Goal: Task Accomplishment & Management: Use online tool/utility

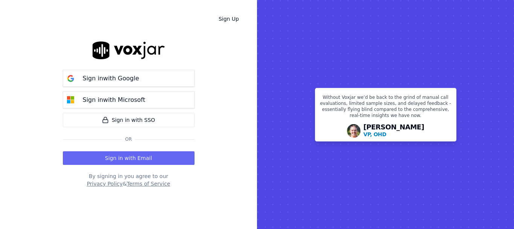
click at [133, 159] on button "Sign in with Email" at bounding box center [129, 158] width 132 height 14
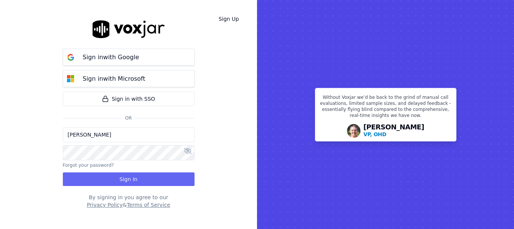
click at [112, 139] on input "[PERSON_NAME]" at bounding box center [129, 134] width 132 height 15
drag, startPoint x: 96, startPoint y: 138, endPoint x: 105, endPoint y: 142, distance: 9.8
click at [96, 138] on input "sukhwinder.paygeek@gmail.com" at bounding box center [129, 134] width 132 height 15
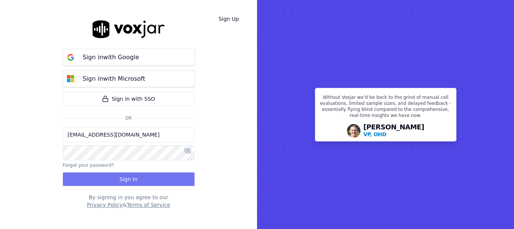
type input "sukhwinderpaygeek@gmail.com"
click at [118, 177] on button "Sign In" at bounding box center [129, 179] width 132 height 14
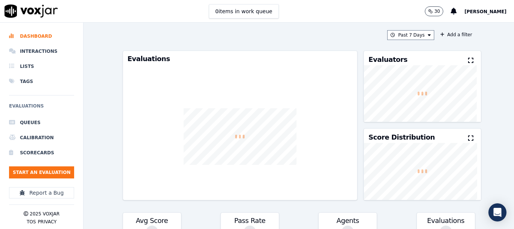
drag, startPoint x: 98, startPoint y: 165, endPoint x: 92, endPoint y: 166, distance: 6.1
drag, startPoint x: 92, startPoint y: 166, endPoint x: 51, endPoint y: 174, distance: 42.1
click at [51, 174] on button "Start an Evaluation" at bounding box center [41, 172] width 65 height 12
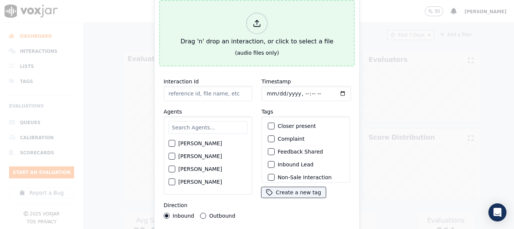
click at [251, 32] on div "Drag 'n' drop an interaction, or click to select a file" at bounding box center [257, 29] width 159 height 39
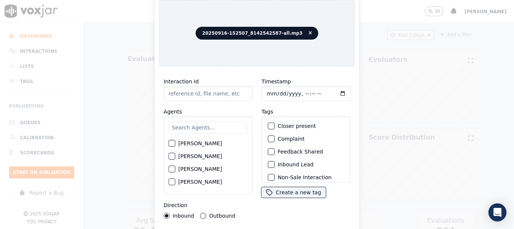
type input "20250916-152507_8142542587-all.mp3"
click at [202, 127] on input "text" at bounding box center [208, 127] width 79 height 13
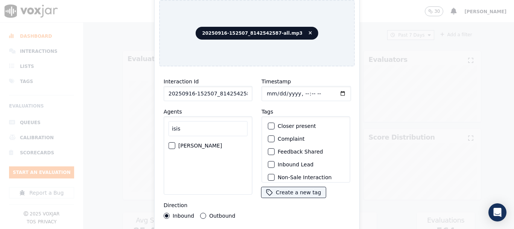
type input "isis"
click at [202, 144] on label "[PERSON_NAME]" at bounding box center [200, 145] width 44 height 5
click at [175, 144] on button "[PERSON_NAME]" at bounding box center [172, 145] width 7 height 7
click at [265, 92] on input "Timestamp" at bounding box center [307, 93] width 90 height 15
type input "[DATE]T14:42"
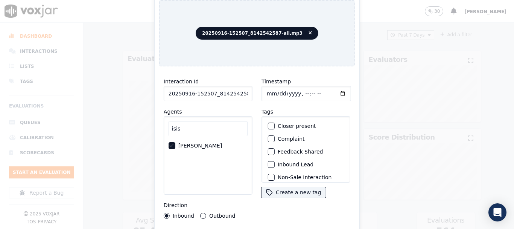
scroll to position [66, 0]
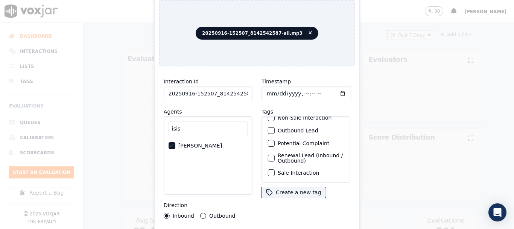
click at [298, 170] on label "Sale Interaction" at bounding box center [298, 172] width 41 height 5
click at [275, 169] on button "Sale Interaction" at bounding box center [271, 172] width 7 height 7
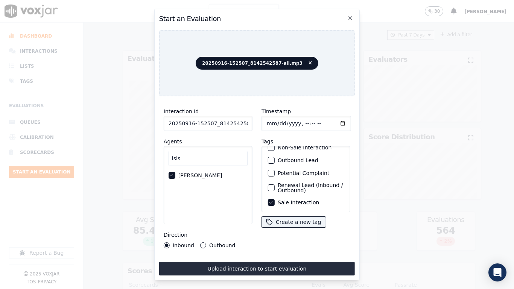
click at [271, 228] on button "Upload interaction to start evaluation" at bounding box center [257, 269] width 196 height 14
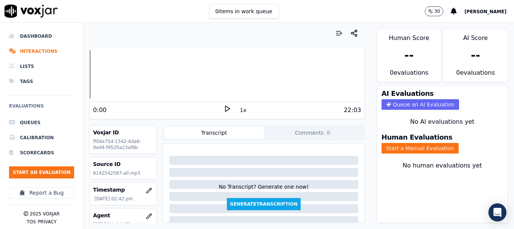
scroll to position [113, 0]
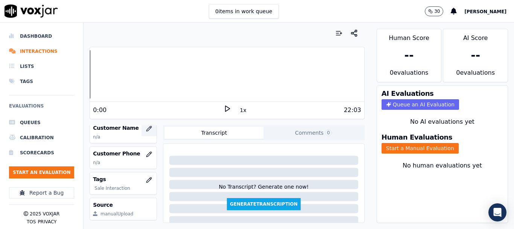
click at [150, 127] on icon "button" at bounding box center [150, 127] width 1 height 1
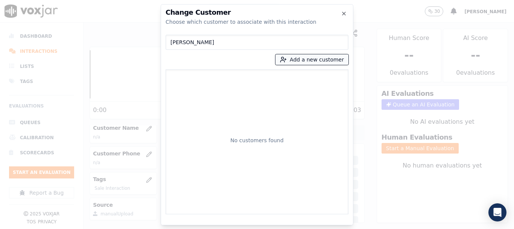
type input "[PERSON_NAME]"
click at [297, 58] on button "Add a new customer" at bounding box center [312, 59] width 73 height 11
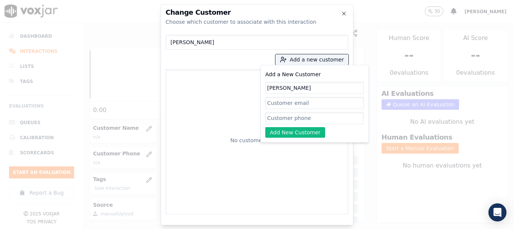
type input "[PERSON_NAME]"
click at [278, 117] on input "Add a New Customer" at bounding box center [314, 118] width 99 height 12
paste input "8142542587"
type input "8142542587"
click at [291, 132] on button "Add New Customer" at bounding box center [295, 132] width 60 height 11
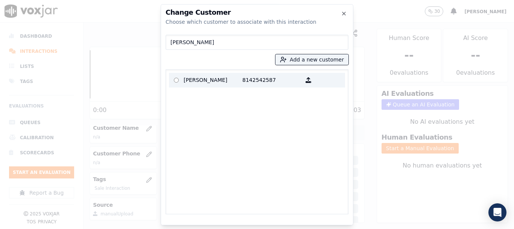
click at [198, 79] on p "[PERSON_NAME]" at bounding box center [213, 80] width 59 height 12
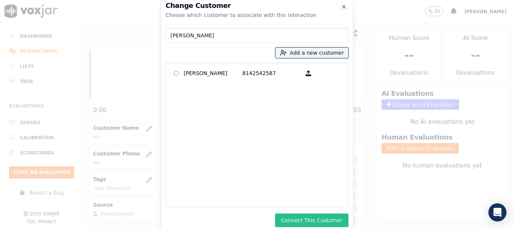
click at [303, 217] on button "Connect This Customer" at bounding box center [311, 220] width 73 height 14
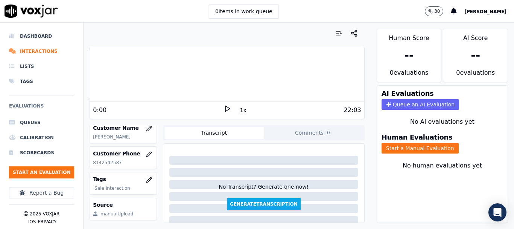
click at [410, 145] on button "Start a Manual Evaluation" at bounding box center [420, 148] width 77 height 11
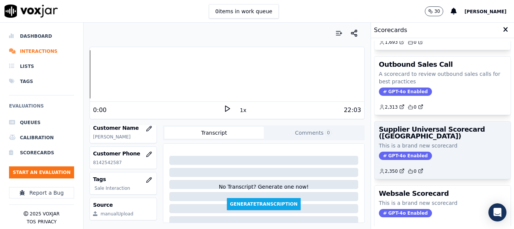
click at [417, 139] on h3 "Supplier Universal Scorecard ([GEOGRAPHIC_DATA])" at bounding box center [442, 133] width 127 height 14
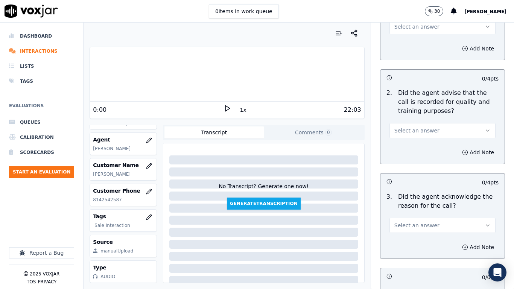
drag, startPoint x: 403, startPoint y: 26, endPoint x: 407, endPoint y: 33, distance: 7.8
click at [403, 26] on span "Select an answer" at bounding box center [417, 27] width 45 height 8
click at [409, 46] on div "Yes" at bounding box center [429, 44] width 92 height 12
click at [423, 131] on span "Select an answer" at bounding box center [417, 131] width 45 height 8
click at [419, 148] on div "Yes" at bounding box center [429, 148] width 92 height 12
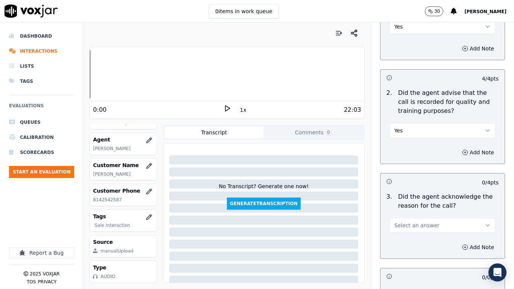
click at [423, 224] on span "Select an answer" at bounding box center [417, 226] width 45 height 8
click at [417, 228] on div "Yes" at bounding box center [429, 242] width 92 height 12
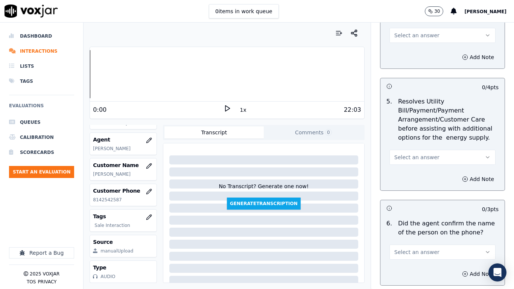
scroll to position [414, 0]
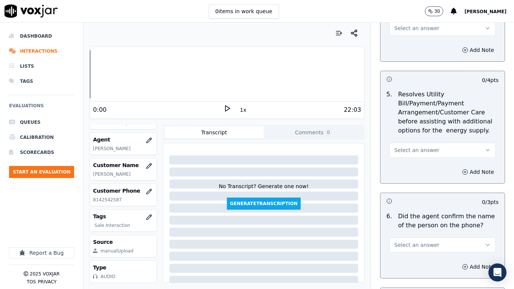
click at [410, 28] on span "Select an answer" at bounding box center [417, 28] width 45 height 8
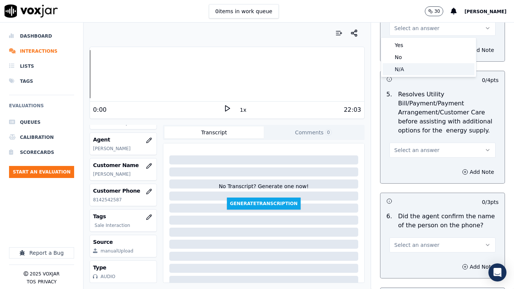
click at [413, 72] on div "N/A" at bounding box center [429, 69] width 92 height 12
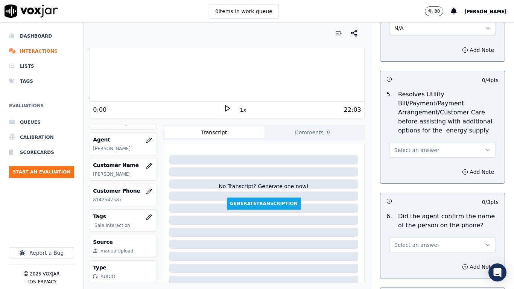
click at [415, 150] on span "Select an answer" at bounding box center [417, 150] width 45 height 8
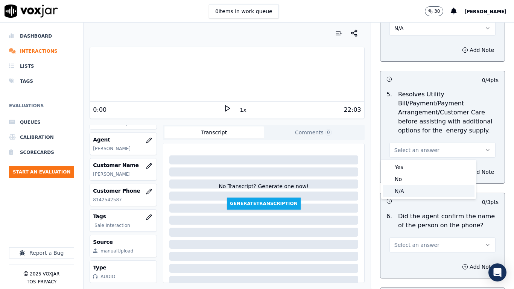
click at [417, 193] on div "N/A" at bounding box center [429, 191] width 92 height 12
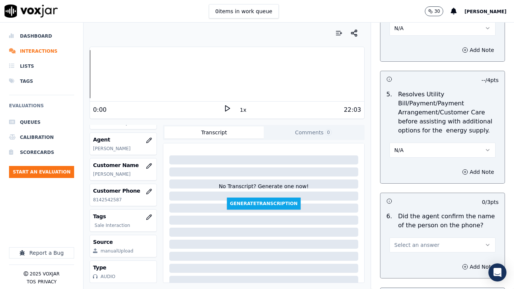
click at [416, 228] on span "Select an answer" at bounding box center [417, 245] width 45 height 8
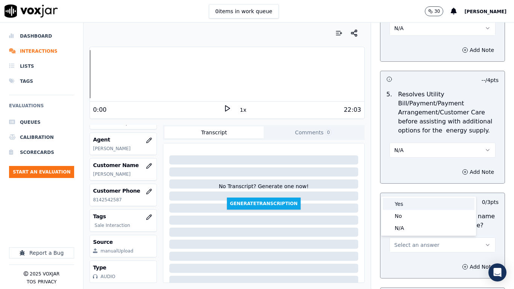
click at [414, 198] on div "Yes" at bounding box center [429, 204] width 92 height 12
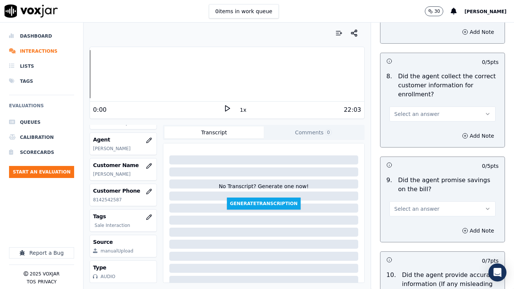
scroll to position [715, 0]
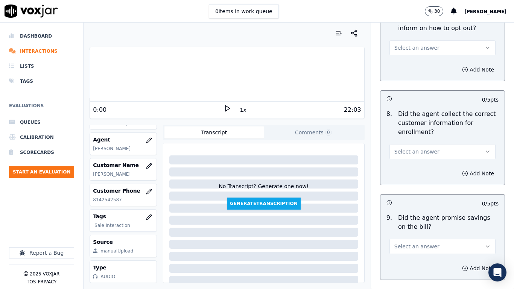
click at [409, 44] on button "Select an answer" at bounding box center [443, 47] width 106 height 15
click at [410, 66] on div "Yes" at bounding box center [429, 65] width 92 height 12
click at [421, 149] on span "Select an answer" at bounding box center [417, 152] width 45 height 8
click at [424, 169] on div "Yes" at bounding box center [429, 169] width 92 height 12
click at [426, 228] on button "Select an answer" at bounding box center [443, 246] width 106 height 15
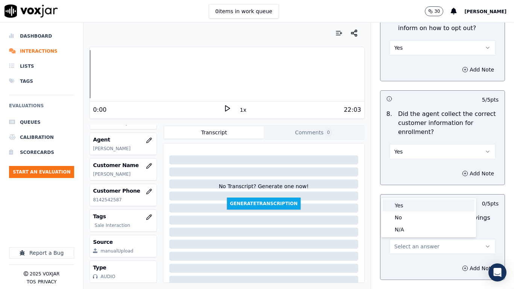
click at [404, 203] on div "Yes" at bounding box center [429, 206] width 92 height 12
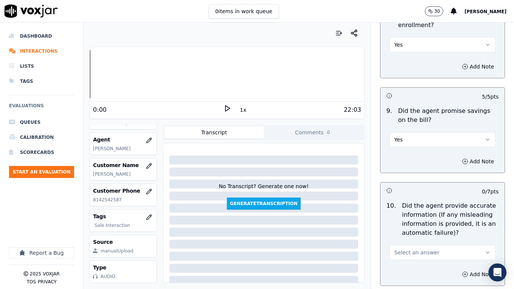
scroll to position [1054, 0]
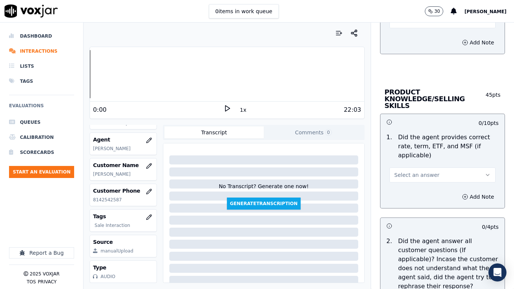
click at [395, 24] on span "Select an answer" at bounding box center [417, 21] width 45 height 8
click at [396, 36] on div "Yes" at bounding box center [429, 38] width 92 height 12
click at [418, 171] on span "Select an answer" at bounding box center [417, 175] width 45 height 8
click at [417, 184] on div "Yes" at bounding box center [429, 185] width 92 height 12
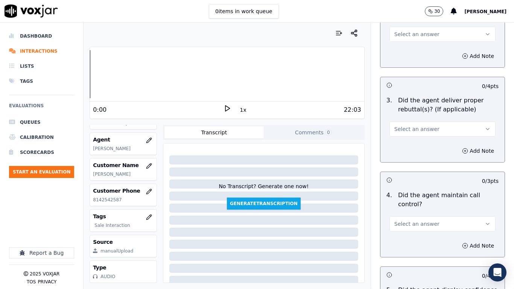
scroll to position [1318, 0]
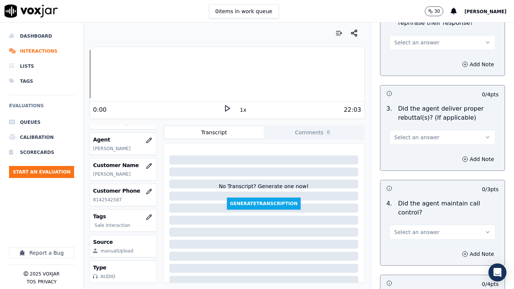
click at [405, 39] on span "Select an answer" at bounding box center [417, 43] width 45 height 8
click at [409, 53] on div "Yes" at bounding box center [429, 53] width 92 height 12
click at [423, 134] on span "Select an answer" at bounding box center [417, 138] width 45 height 8
click at [422, 149] on div "Yes" at bounding box center [429, 148] width 92 height 12
click at [431, 228] on button "Select an answer" at bounding box center [443, 232] width 106 height 15
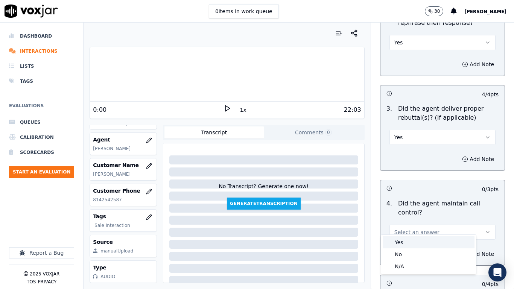
click at [426, 228] on div "Yes" at bounding box center [429, 242] width 92 height 12
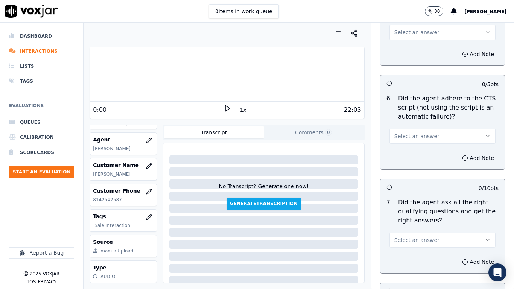
scroll to position [1619, 0]
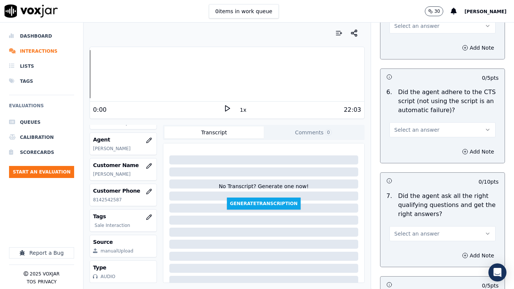
click at [399, 23] on button "Select an answer" at bounding box center [443, 25] width 106 height 15
click at [404, 35] on div "Yes" at bounding box center [429, 36] width 92 height 12
click at [415, 126] on span "Select an answer" at bounding box center [417, 130] width 45 height 8
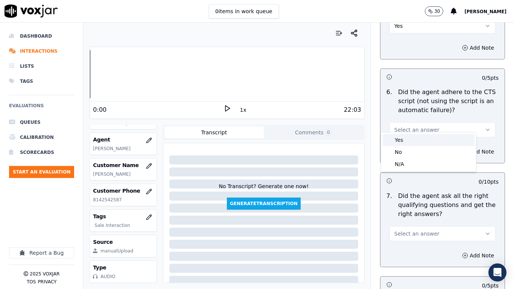
click at [414, 138] on div "Yes" at bounding box center [429, 140] width 92 height 12
click at [427, 228] on button "Select an answer" at bounding box center [443, 233] width 106 height 15
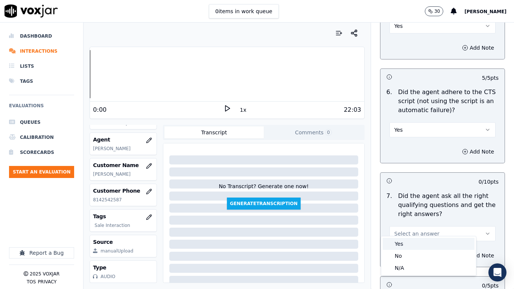
click at [418, 228] on div "Yes" at bounding box center [429, 244] width 92 height 12
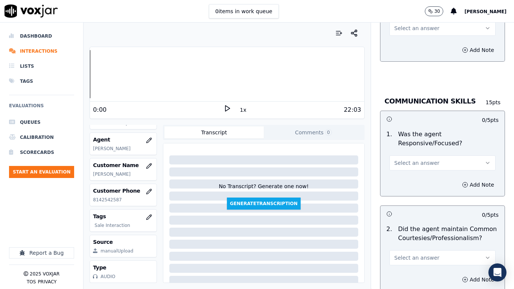
scroll to position [1920, 0]
click at [400, 25] on button "Select an answer" at bounding box center [443, 27] width 106 height 15
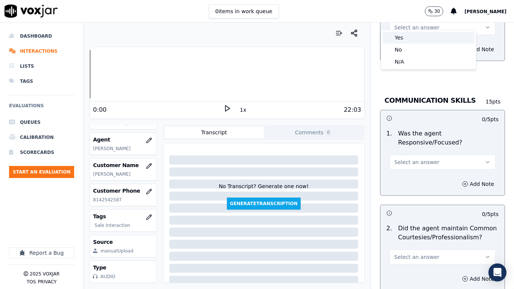
click at [396, 38] on div "Yes" at bounding box center [429, 38] width 92 height 12
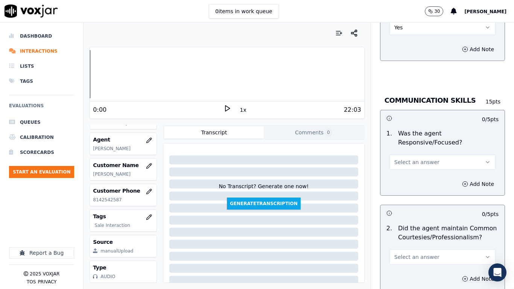
click at [398, 159] on span "Select an answer" at bounding box center [417, 163] width 45 height 8
click at [399, 170] on div "Yes" at bounding box center [429, 172] width 92 height 12
click at [426, 228] on button "Select an answer" at bounding box center [443, 257] width 106 height 15
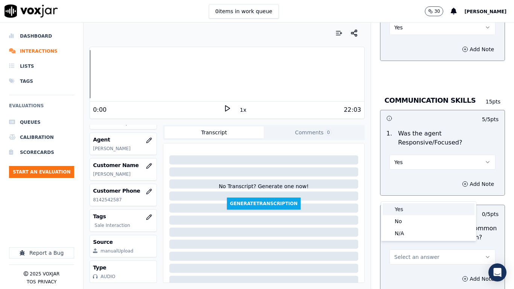
click at [409, 210] on div "Yes" at bounding box center [429, 209] width 92 height 12
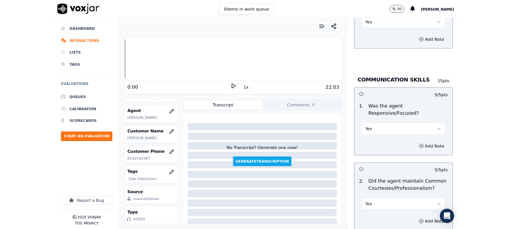
scroll to position [2083, 0]
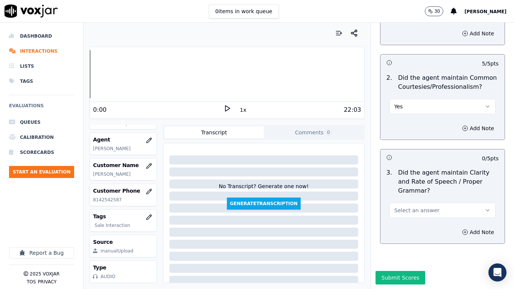
click at [405, 207] on span "Select an answer" at bounding box center [417, 211] width 45 height 8
click at [408, 207] on div "Yes" at bounding box center [429, 208] width 92 height 12
click at [407, 228] on button "Submit Scores" at bounding box center [401, 278] width 50 height 14
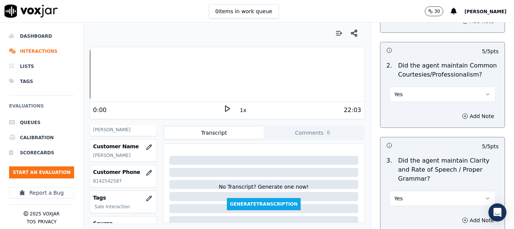
scroll to position [113, 0]
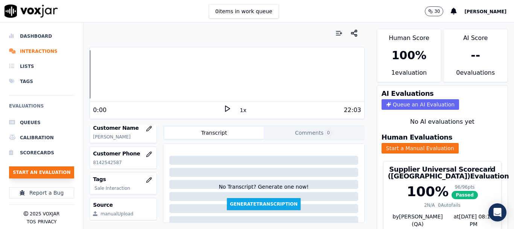
click at [35, 175] on button "Start an Evaluation" at bounding box center [41, 172] width 65 height 12
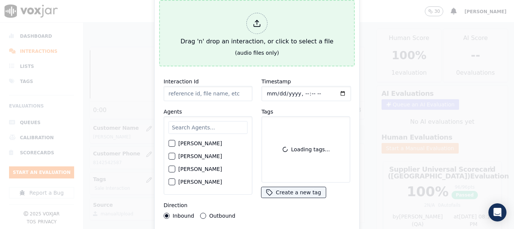
click at [198, 29] on div "Drag 'n' drop an interaction, or click to select a file" at bounding box center [257, 29] width 159 height 39
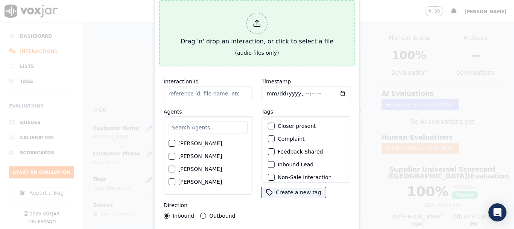
type input "20250916-124336_5168500221-all.mp3"
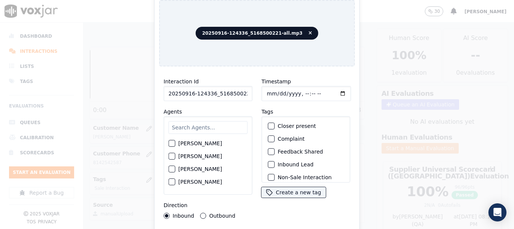
click at [184, 123] on input "text" at bounding box center [208, 127] width 79 height 13
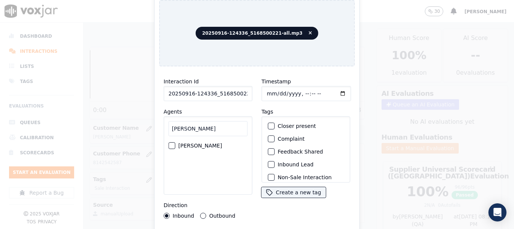
type input "[PERSON_NAME]"
click at [212, 143] on label "[PERSON_NAME]" at bounding box center [200, 145] width 44 height 5
click at [175, 142] on button "[PERSON_NAME]" at bounding box center [172, 145] width 7 height 7
drag, startPoint x: 270, startPoint y: 91, endPoint x: 281, endPoint y: 103, distance: 16.8
click at [269, 91] on input "Timestamp" at bounding box center [307, 93] width 90 height 15
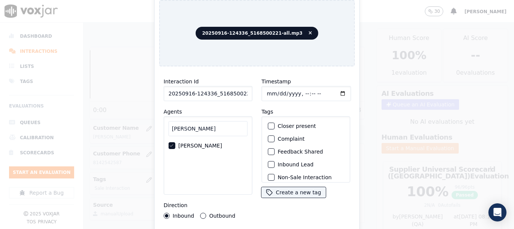
type input "[DATE]T15:06"
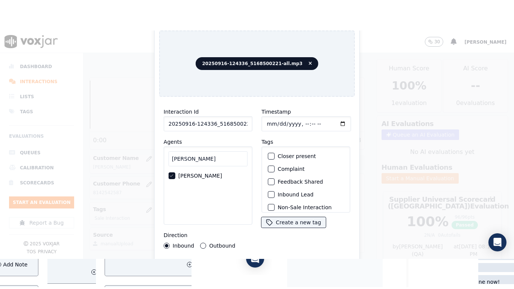
scroll to position [66, 0]
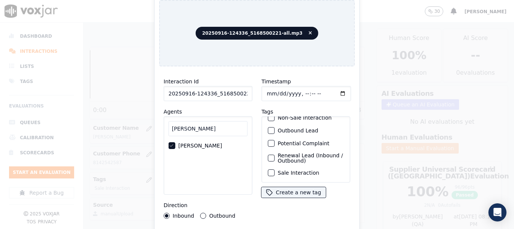
click at [306, 170] on label "Sale Interaction" at bounding box center [298, 172] width 41 height 5
click at [275, 169] on button "Sale Interaction" at bounding box center [271, 172] width 7 height 7
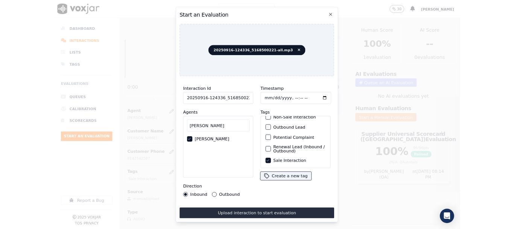
scroll to position [95, 0]
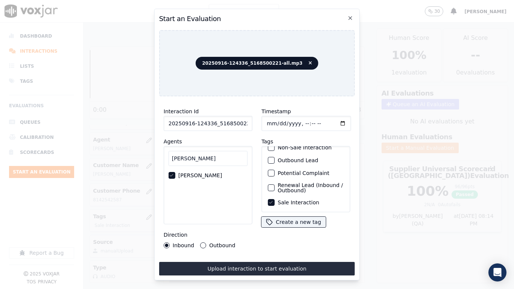
click at [304, 228] on button "Upload interaction to start evaluation" at bounding box center [257, 269] width 196 height 14
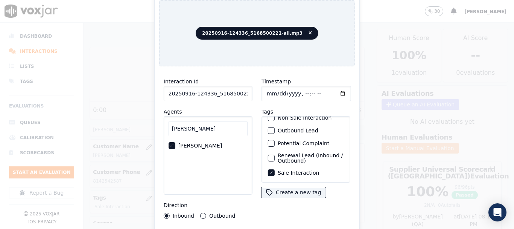
scroll to position [113, 0]
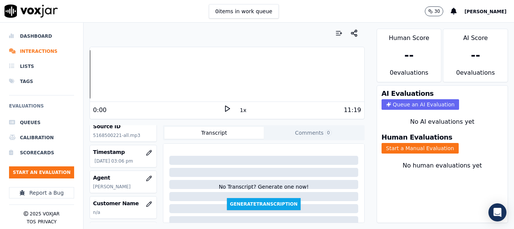
scroll to position [75, 0]
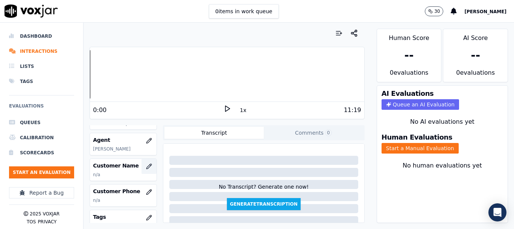
click at [146, 167] on icon "button" at bounding box center [148, 165] width 5 height 5
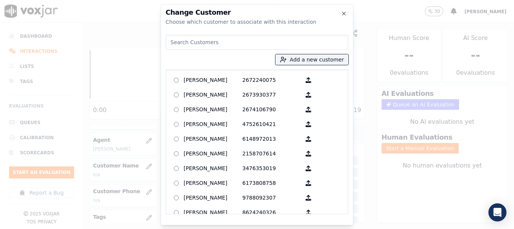
paste input "[PERSON_NAME]"
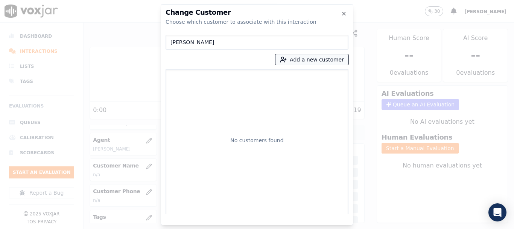
type input "[PERSON_NAME]"
click at [308, 61] on button "Add a new customer" at bounding box center [312, 59] width 73 height 11
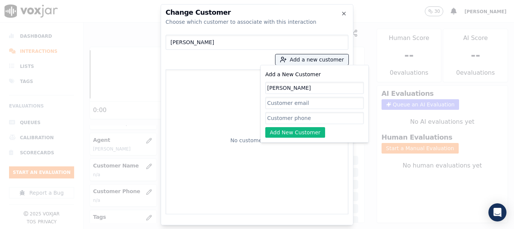
type input "[PERSON_NAME]"
click at [282, 119] on input "Add a New Customer" at bounding box center [314, 118] width 99 height 12
paste input "5168500221"
type input "5168500221"
click at [280, 130] on button "Add New Customer" at bounding box center [295, 132] width 60 height 11
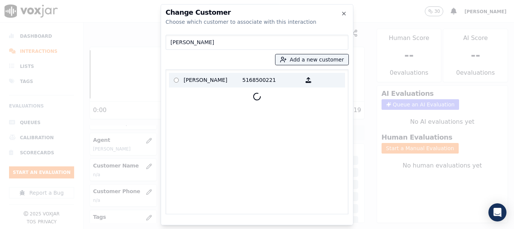
click at [192, 78] on p "[PERSON_NAME]" at bounding box center [213, 80] width 59 height 12
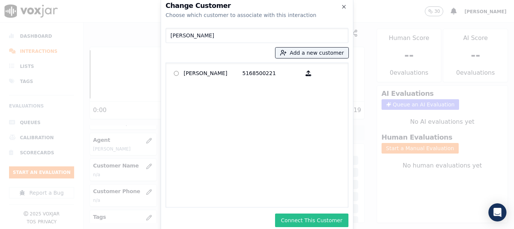
click at [308, 221] on button "Connect This Customer" at bounding box center [311, 220] width 73 height 14
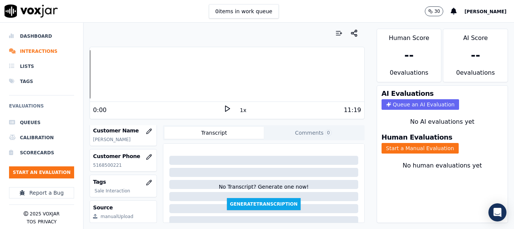
scroll to position [151, 0]
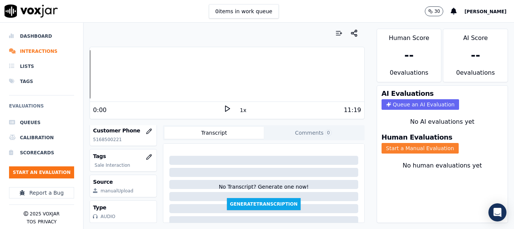
click at [420, 144] on button "Start a Manual Evaluation" at bounding box center [420, 148] width 77 height 11
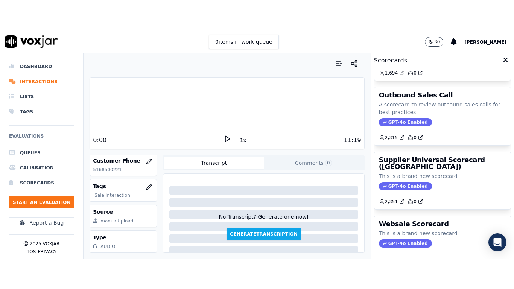
scroll to position [113, 0]
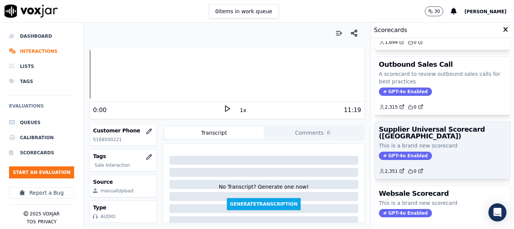
click at [397, 156] on span "GPT-4o Enabled" at bounding box center [405, 155] width 53 height 8
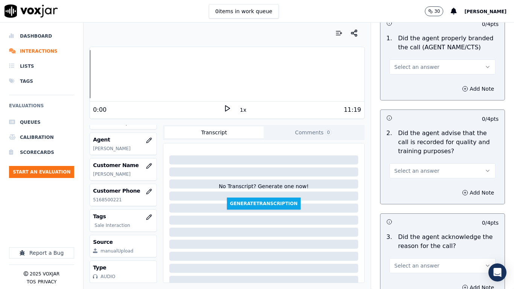
scroll to position [75, 0]
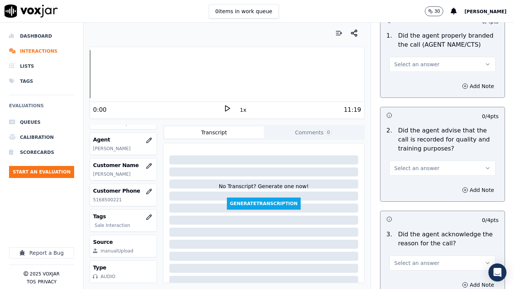
drag, startPoint x: 408, startPoint y: 63, endPoint x: 410, endPoint y: 70, distance: 7.6
click at [408, 63] on span "Select an answer" at bounding box center [417, 65] width 45 height 8
drag, startPoint x: 411, startPoint y: 82, endPoint x: 420, endPoint y: 139, distance: 57.6
click at [410, 82] on div "Yes" at bounding box center [429, 81] width 92 height 12
click at [424, 169] on span "Select an answer" at bounding box center [417, 169] width 45 height 8
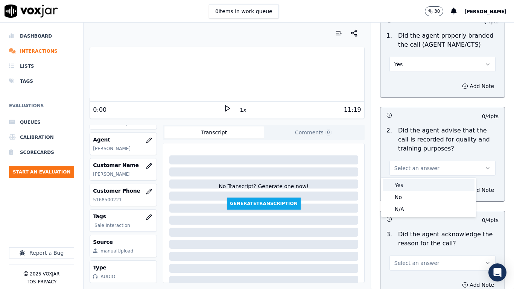
click at [418, 189] on div "Yes" at bounding box center [429, 185] width 92 height 12
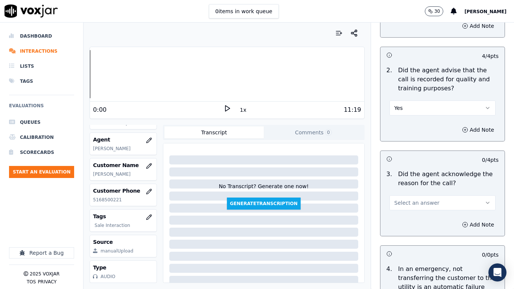
scroll to position [264, 0]
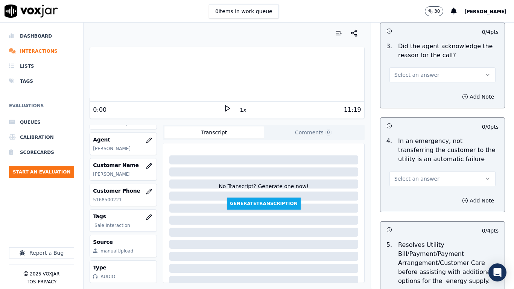
click at [413, 73] on span "Select an answer" at bounding box center [417, 75] width 45 height 8
click at [416, 89] on div "Yes" at bounding box center [429, 92] width 92 height 12
click at [436, 179] on button "Select an answer" at bounding box center [443, 178] width 106 height 15
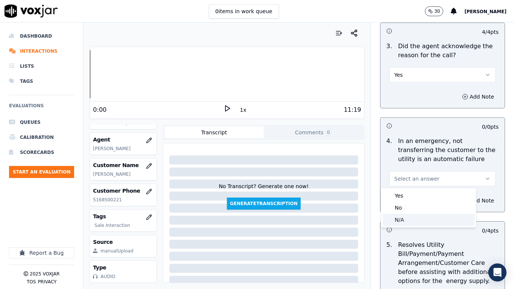
click at [426, 221] on div "N/A" at bounding box center [429, 220] width 92 height 12
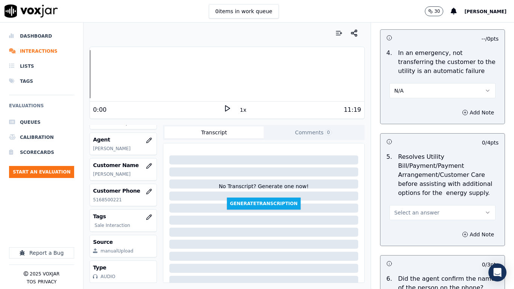
scroll to position [452, 0]
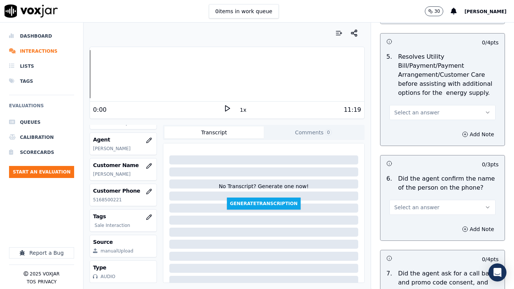
click at [410, 110] on span "Select an answer" at bounding box center [417, 113] width 45 height 8
click at [411, 150] on div "N/A" at bounding box center [429, 154] width 92 height 12
click at [421, 203] on button "Select an answer" at bounding box center [443, 207] width 106 height 15
click at [419, 226] on div "Yes" at bounding box center [429, 224] width 92 height 12
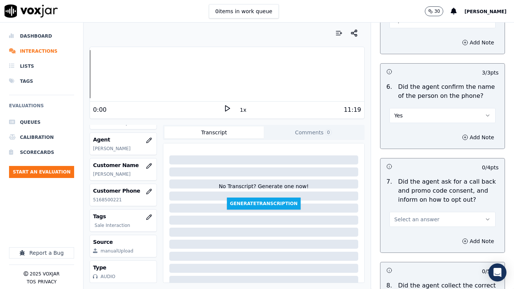
scroll to position [640, 0]
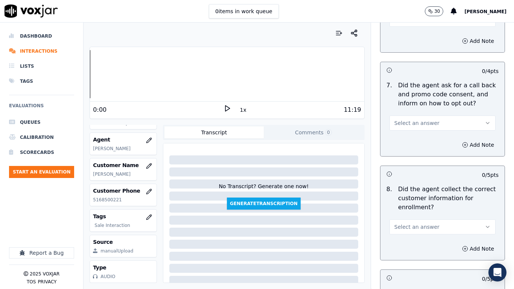
click at [415, 122] on span "Select an answer" at bounding box center [417, 123] width 45 height 8
click at [420, 139] on div "Yes" at bounding box center [429, 140] width 92 height 12
click at [428, 224] on button "Select an answer" at bounding box center [443, 227] width 106 height 15
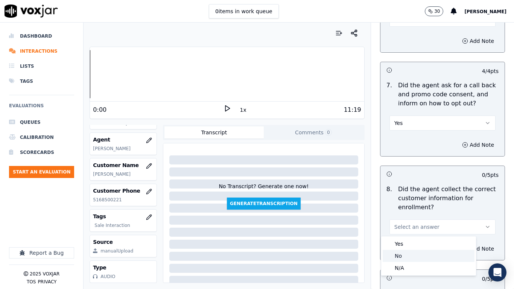
click at [421, 228] on div "No" at bounding box center [429, 256] width 92 height 12
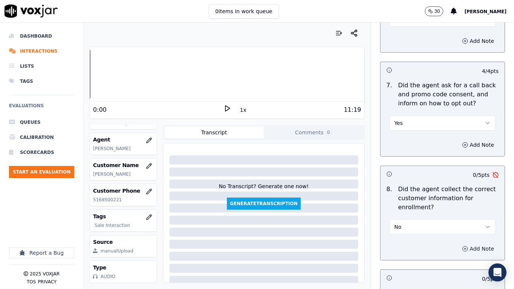
click at [458, 228] on button "Add Note" at bounding box center [478, 249] width 41 height 11
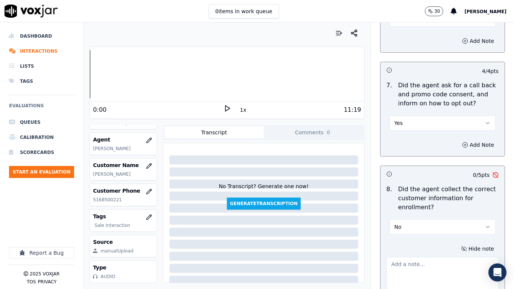
click at [226, 110] on icon at bounding box center [228, 109] width 8 height 8
click at [238, 68] on div at bounding box center [227, 74] width 274 height 48
click at [229, 71] on div at bounding box center [227, 74] width 274 height 48
click at [224, 68] on div at bounding box center [227, 74] width 274 height 48
click at [228, 109] on rect at bounding box center [228, 108] width 1 height 5
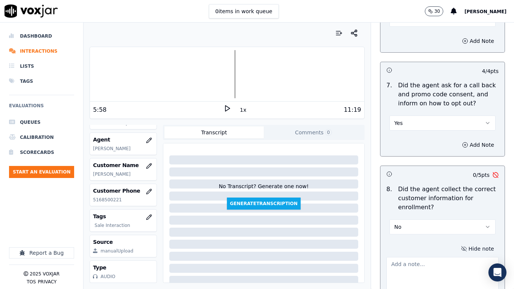
click at [457, 228] on button "Hide note" at bounding box center [478, 249] width 42 height 11
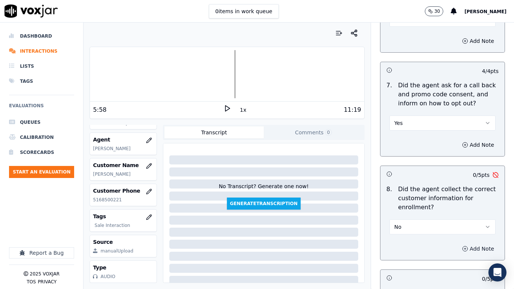
click at [458, 228] on button "Add Note" at bounding box center [478, 249] width 41 height 11
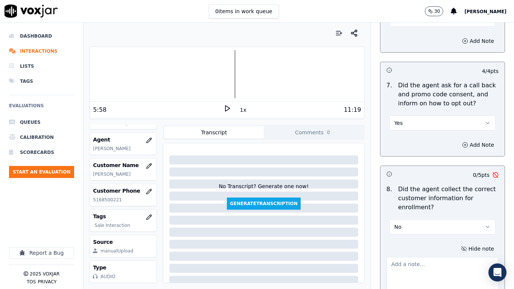
click at [415, 228] on textarea at bounding box center [443, 275] width 112 height 37
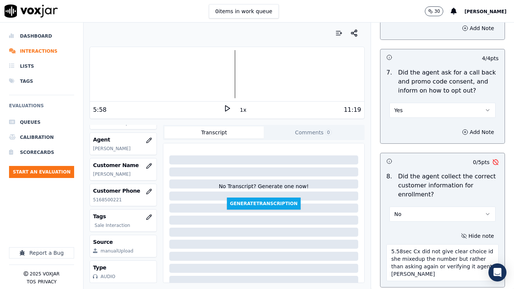
scroll to position [660, 0]
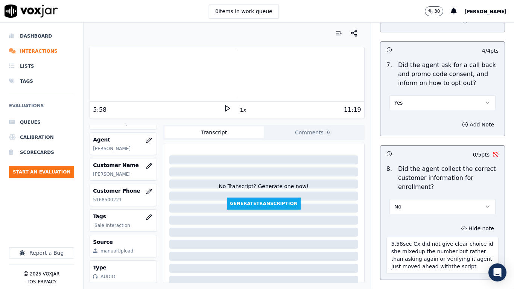
click at [437, 228] on textarea "5.58sec Cx did not give clear choice id she mixedup the number but rather than …" at bounding box center [443, 255] width 112 height 37
type textarea "5.58sec Cx did not give clear choice id she mixedup the number but rather than …"
click at [224, 106] on icon at bounding box center [228, 109] width 8 height 8
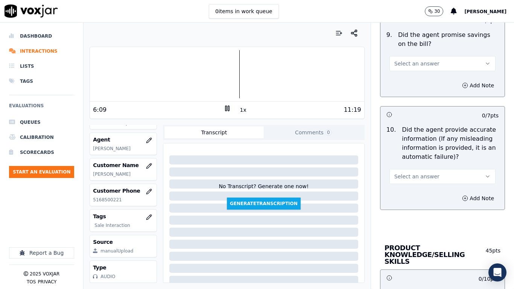
scroll to position [927, 0]
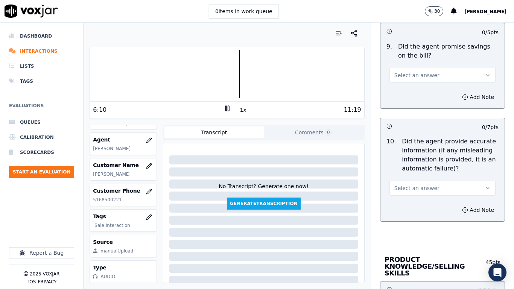
click at [425, 74] on button "Select an answer" at bounding box center [443, 75] width 106 height 15
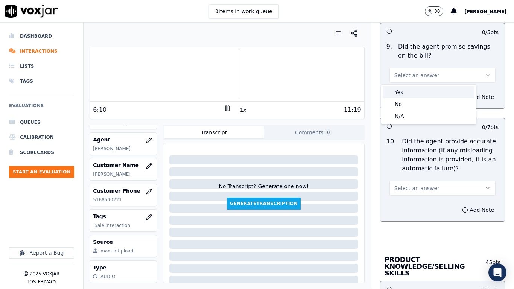
click at [422, 97] on div "Yes" at bounding box center [429, 92] width 92 height 12
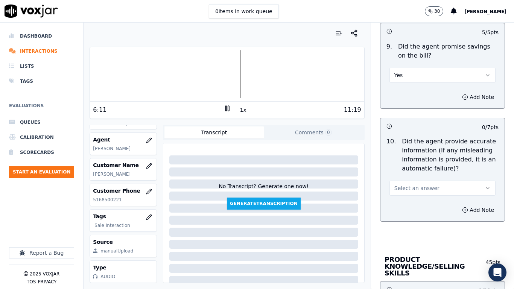
click at [427, 191] on button "Select an answer" at bounding box center [443, 188] width 106 height 15
click at [427, 206] on div "Yes" at bounding box center [429, 205] width 92 height 12
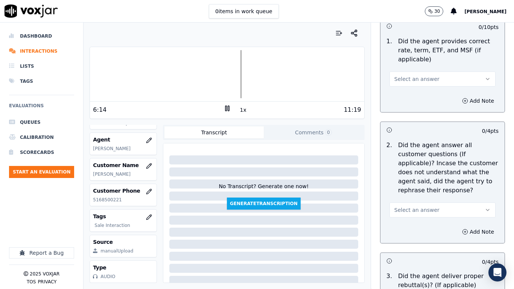
scroll to position [1228, 0]
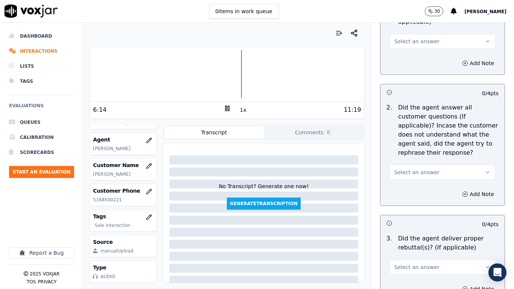
click at [407, 38] on span "Select an answer" at bounding box center [417, 42] width 45 height 8
click at [407, 52] on div "Yes" at bounding box center [429, 52] width 92 height 12
click at [418, 163] on div "Select an answer" at bounding box center [443, 171] width 106 height 17
click at [418, 169] on span "Select an answer" at bounding box center [417, 173] width 45 height 8
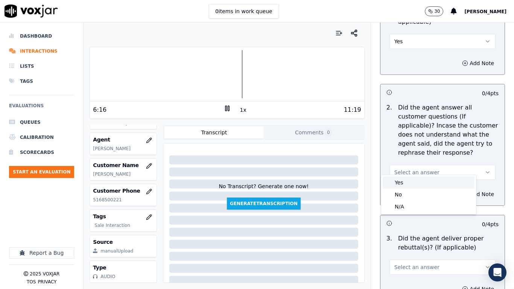
click at [416, 183] on div "Yes" at bounding box center [429, 183] width 92 height 12
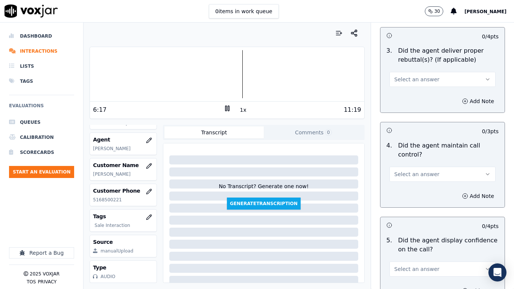
scroll to position [1416, 0]
click at [405, 75] on span "Select an answer" at bounding box center [417, 79] width 45 height 8
click at [405, 91] on div "Yes" at bounding box center [429, 89] width 92 height 12
click at [411, 170] on span "Select an answer" at bounding box center [417, 174] width 45 height 8
click at [409, 180] on div "Yes" at bounding box center [429, 184] width 92 height 12
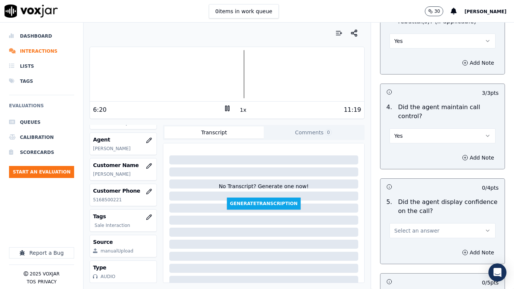
scroll to position [1567, 0]
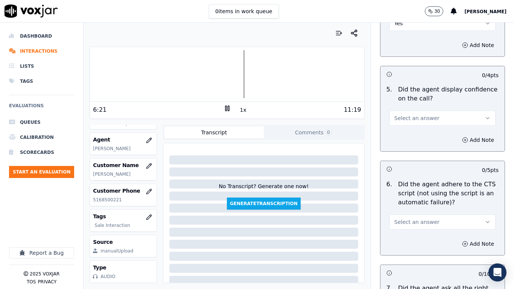
click at [403, 114] on span "Select an answer" at bounding box center [417, 118] width 45 height 8
click at [406, 131] on div "Yes" at bounding box center [429, 128] width 92 height 12
click at [408, 218] on span "Select an answer" at bounding box center [417, 222] width 45 height 8
click at [407, 228] on div "Yes" at bounding box center [429, 232] width 92 height 12
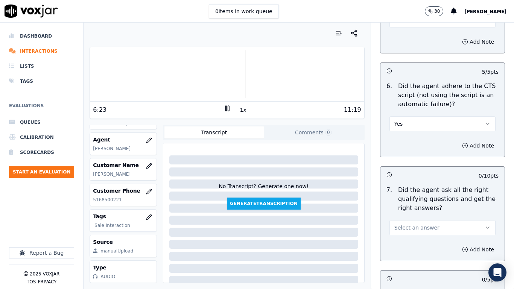
scroll to position [1793, 0]
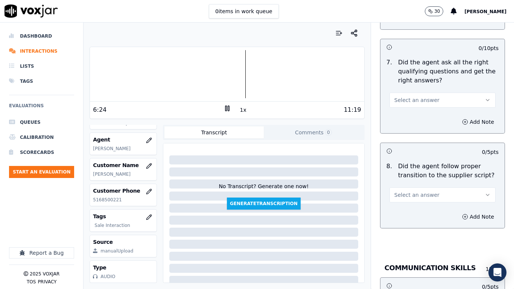
click at [395, 96] on span "Select an answer" at bounding box center [417, 100] width 45 height 8
click at [401, 108] on div "Yes" at bounding box center [429, 110] width 92 height 12
click at [416, 191] on span "Select an answer" at bounding box center [417, 195] width 45 height 8
click at [412, 202] on div "Yes" at bounding box center [429, 205] width 92 height 12
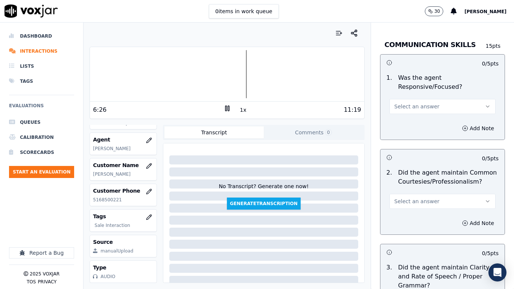
scroll to position [2019, 0]
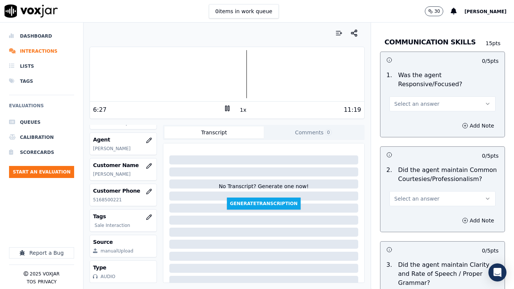
click at [402, 96] on button "Select an answer" at bounding box center [443, 103] width 106 height 15
click at [406, 113] on div "Yes" at bounding box center [429, 114] width 92 height 12
click at [409, 195] on span "Select an answer" at bounding box center [417, 199] width 45 height 8
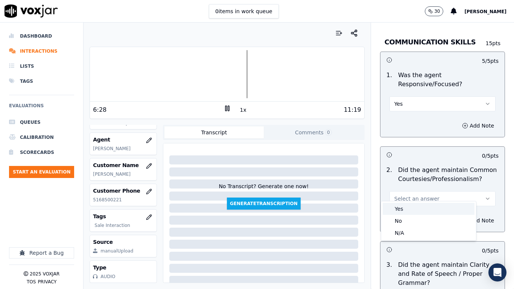
click at [411, 208] on div "Yes" at bounding box center [429, 209] width 92 height 12
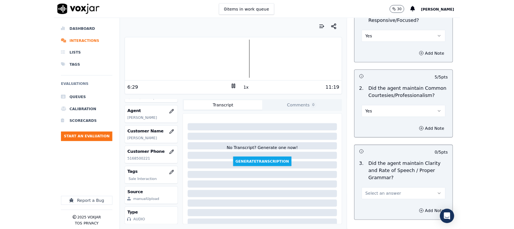
scroll to position [2123, 0]
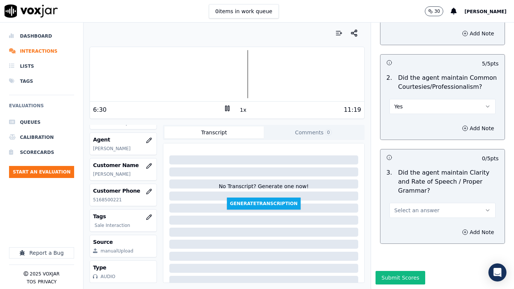
click at [413, 207] on span "Select an answer" at bounding box center [417, 211] width 45 height 8
click at [413, 212] on div "Yes" at bounding box center [429, 208] width 92 height 12
click at [394, 228] on button "Submit Scores" at bounding box center [401, 278] width 50 height 14
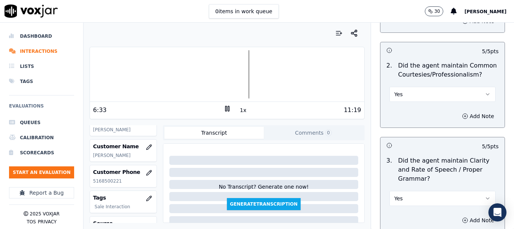
scroll to position [151, 0]
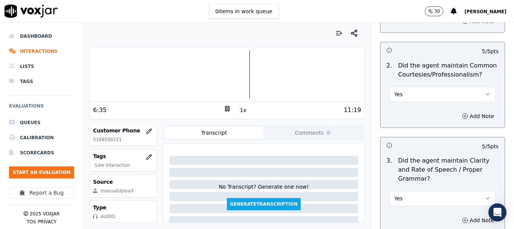
click at [226, 107] on rect at bounding box center [226, 108] width 1 height 5
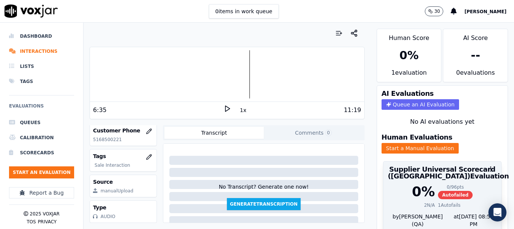
click at [438, 184] on div "0 / 96 pts" at bounding box center [455, 187] width 35 height 6
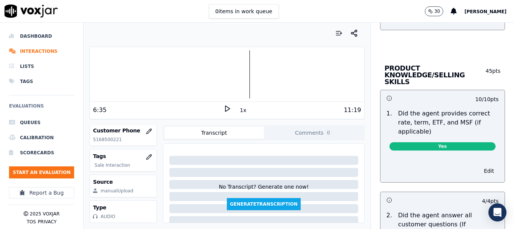
scroll to position [1139, 0]
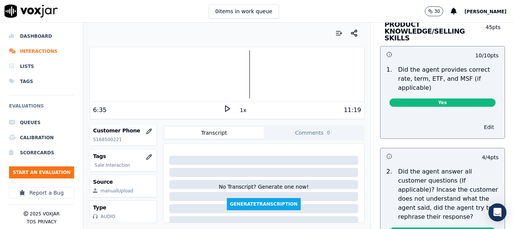
click at [480, 122] on button "Edit" at bounding box center [489, 127] width 19 height 11
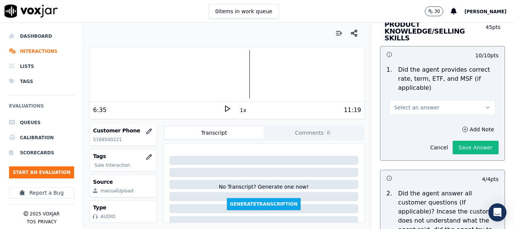
click at [411, 104] on span "Select an answer" at bounding box center [417, 108] width 45 height 8
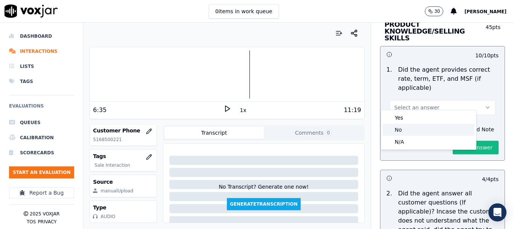
click at [412, 128] on div "No" at bounding box center [429, 129] width 92 height 12
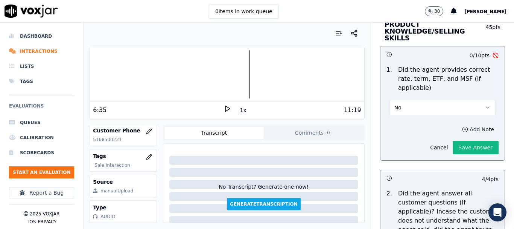
click at [458, 124] on button "Add Note" at bounding box center [478, 129] width 41 height 11
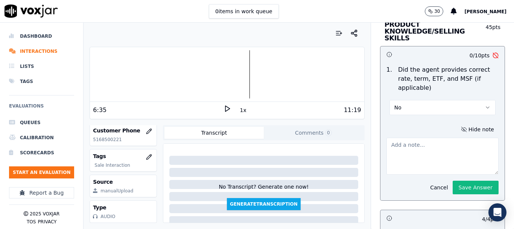
click at [406, 145] on textarea at bounding box center [443, 155] width 112 height 37
click at [224, 106] on icon at bounding box center [228, 109] width 8 height 8
click at [212, 73] on div at bounding box center [227, 74] width 274 height 48
click at [203, 73] on div at bounding box center [227, 74] width 274 height 48
click at [201, 74] on div at bounding box center [227, 74] width 274 height 48
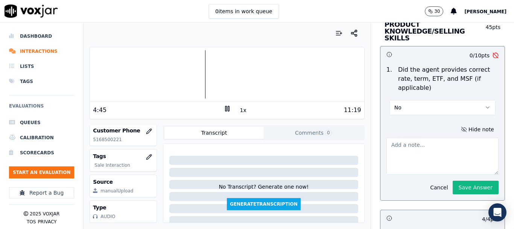
click at [228, 107] on rect at bounding box center [228, 108] width 1 height 5
click at [398, 143] on textarea at bounding box center [443, 155] width 112 height 37
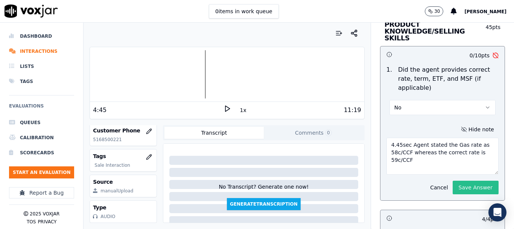
type textarea "4.45sec Agent stated the Gas rate as 58c/CCF whereas the correct rate is 59c/CCF"
click at [464, 184] on button "Save Answer" at bounding box center [476, 187] width 46 height 14
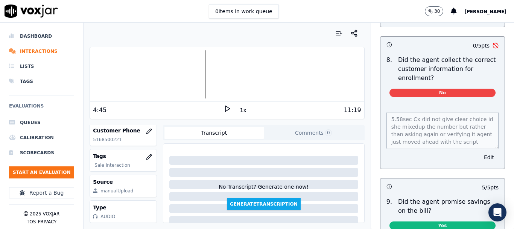
scroll to position [0, 0]
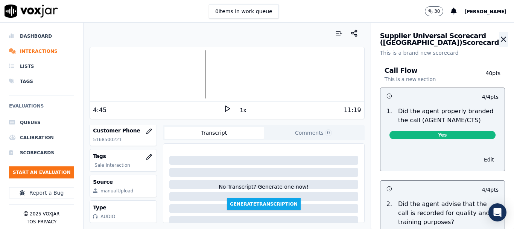
click at [499, 41] on icon "button" at bounding box center [503, 39] width 9 height 9
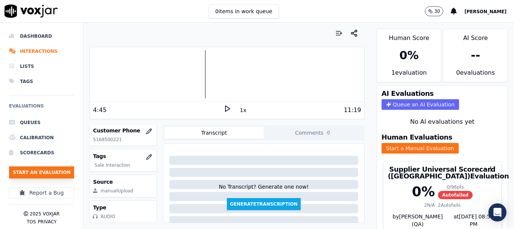
click at [59, 171] on button "Start an Evaluation" at bounding box center [41, 172] width 65 height 12
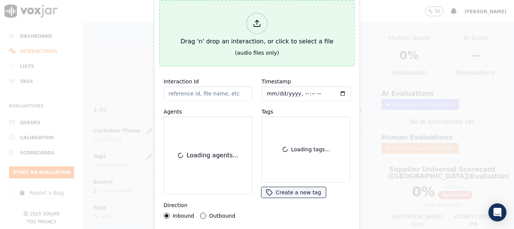
click at [191, 22] on div "Drag 'n' drop an interaction, or click to select a file" at bounding box center [257, 29] width 159 height 39
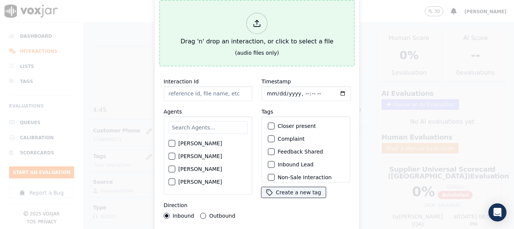
type input "20250916-155037_7247318147-all.mp3"
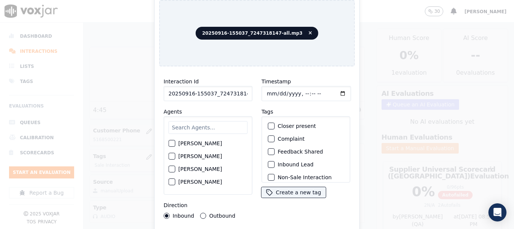
click at [209, 125] on input "text" at bounding box center [208, 127] width 79 height 13
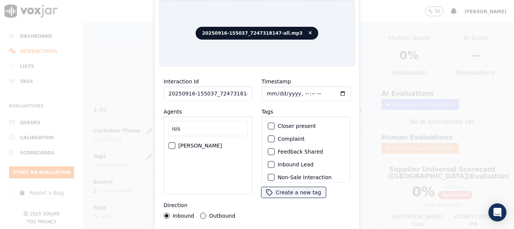
type input "isis"
click at [201, 143] on label "[PERSON_NAME]" at bounding box center [200, 145] width 44 height 5
click at [175, 142] on button "[PERSON_NAME]" at bounding box center [172, 145] width 7 height 7
click at [266, 90] on input "Timestamp" at bounding box center [307, 93] width 90 height 15
type input "[DATE]T16:01"
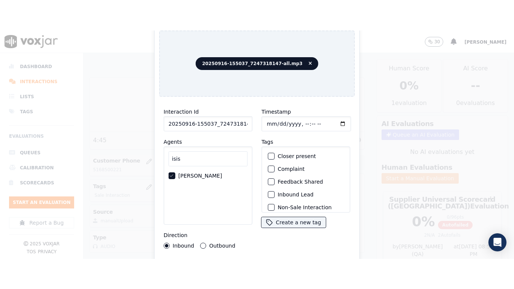
scroll to position [66, 0]
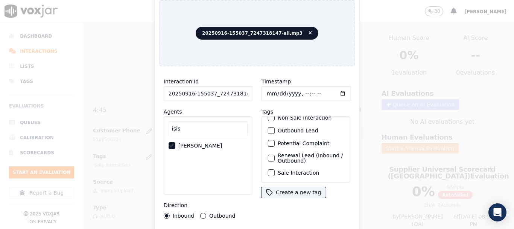
click at [311, 170] on label "Sale Interaction" at bounding box center [298, 172] width 41 height 5
click at [275, 169] on button "Sale Interaction" at bounding box center [271, 172] width 7 height 7
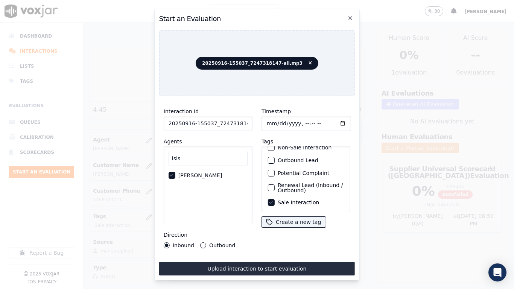
drag, startPoint x: 300, startPoint y: 267, endPoint x: 301, endPoint y: 274, distance: 8.0
click at [300, 228] on button "Upload interaction to start evaluation" at bounding box center [257, 269] width 196 height 14
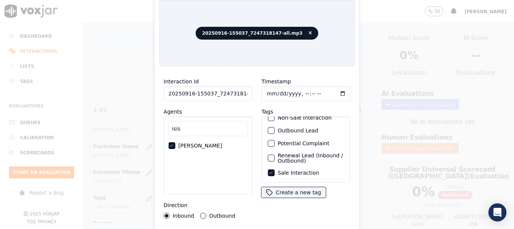
scroll to position [151, 0]
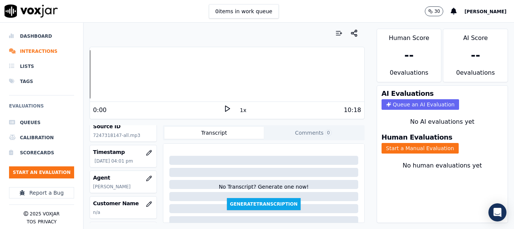
scroll to position [75, 0]
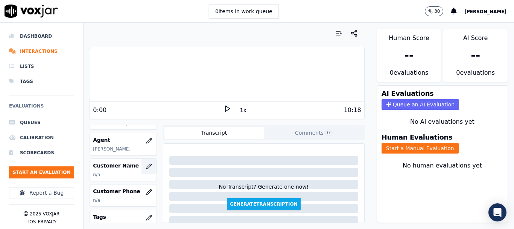
click at [146, 166] on icon "button" at bounding box center [149, 166] width 6 height 6
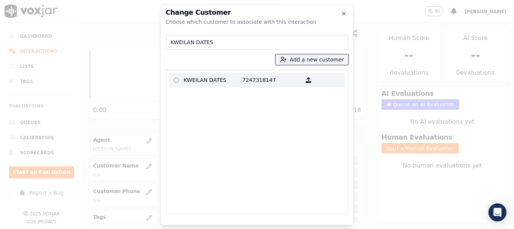
type input "KWEILAN DATES"
click at [223, 78] on p "KWEILAN DATES" at bounding box center [213, 80] width 59 height 12
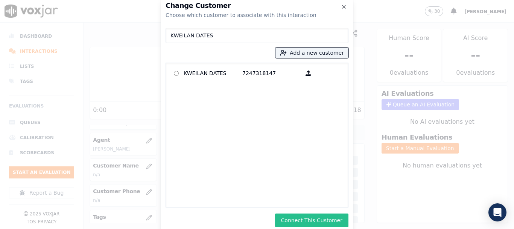
click at [317, 223] on button "Connect This Customer" at bounding box center [311, 220] width 73 height 14
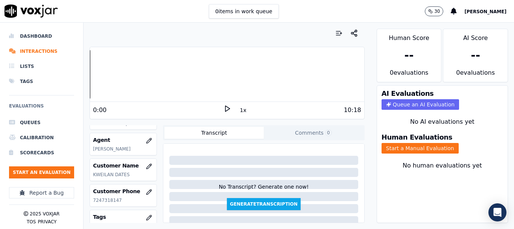
scroll to position [113, 0]
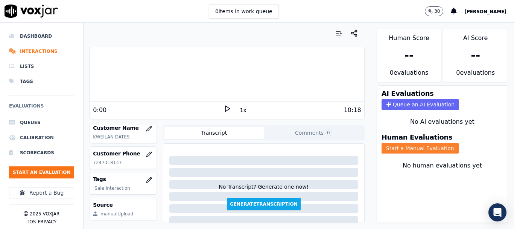
click at [420, 148] on button "Start a Manual Evaluation" at bounding box center [420, 148] width 77 height 11
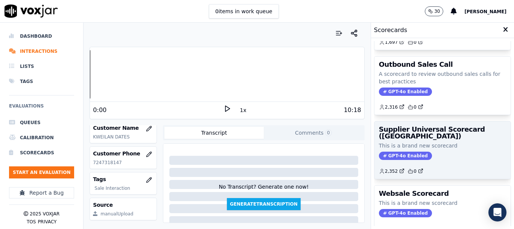
click at [421, 133] on h3 "Supplier Universal Scorecard ([GEOGRAPHIC_DATA])" at bounding box center [442, 133] width 127 height 14
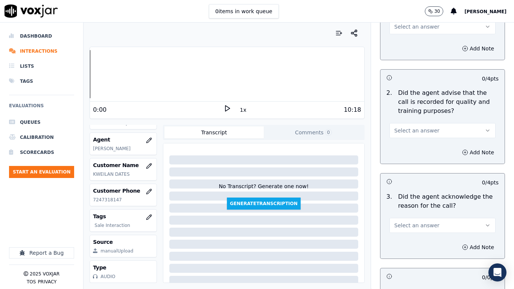
click at [406, 30] on span "Select an answer" at bounding box center [417, 27] width 45 height 8
click at [409, 43] on div "Yes" at bounding box center [429, 44] width 92 height 12
click at [439, 127] on button "Select an answer" at bounding box center [443, 130] width 106 height 15
drag, startPoint x: 428, startPoint y: 150, endPoint x: 436, endPoint y: 213, distance: 64.1
click at [428, 150] on div "Yes" at bounding box center [429, 148] width 92 height 12
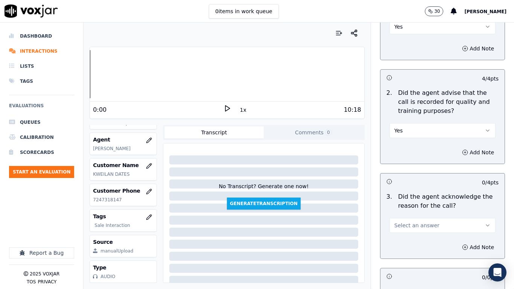
click at [427, 222] on button "Select an answer" at bounding box center [443, 225] width 106 height 15
click at [427, 228] on div "Yes" at bounding box center [429, 242] width 92 height 12
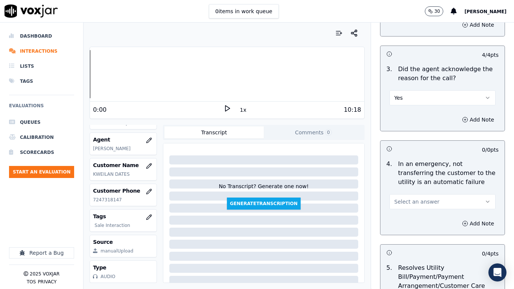
scroll to position [339, 0]
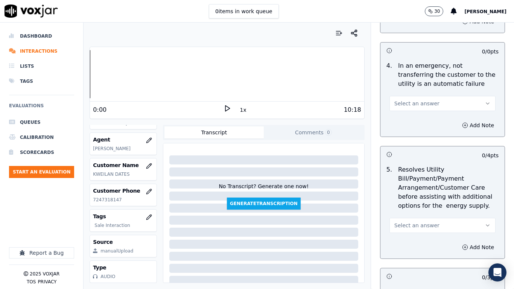
click at [410, 99] on button "Select an answer" at bounding box center [443, 103] width 106 height 15
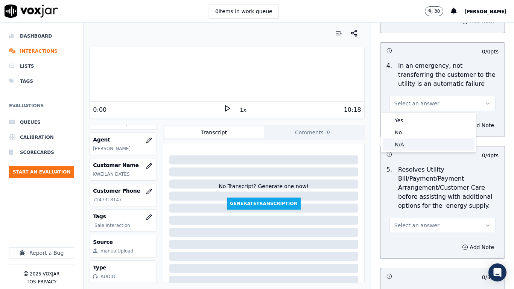
click at [410, 143] on div "N/A" at bounding box center [429, 145] width 92 height 12
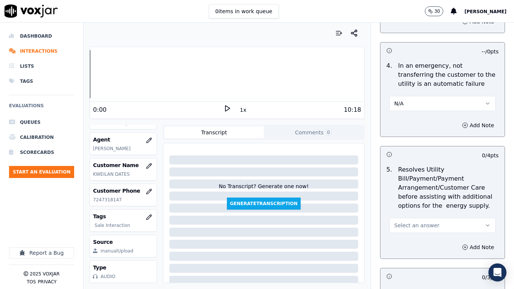
click at [426, 224] on button "Select an answer" at bounding box center [443, 225] width 106 height 15
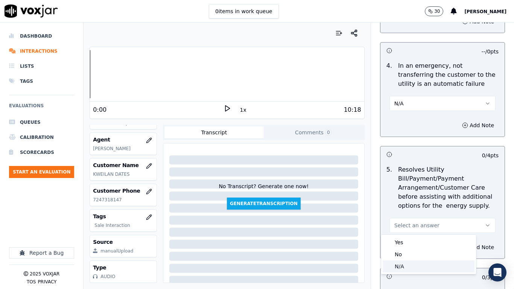
click at [422, 228] on div "N/A" at bounding box center [429, 267] width 92 height 12
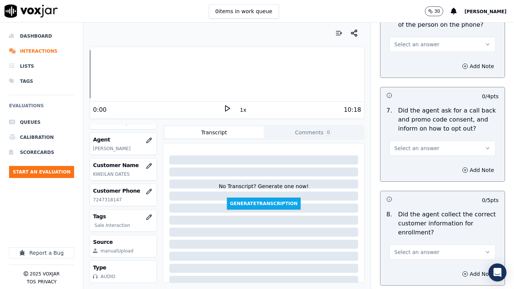
scroll to position [640, 0]
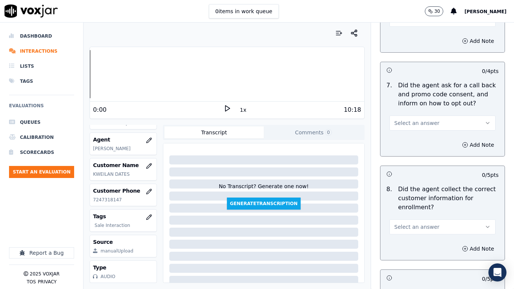
click at [399, 23] on button "Select an answer" at bounding box center [443, 19] width 106 height 15
click at [401, 38] on div "Yes" at bounding box center [429, 36] width 92 height 12
click at [414, 122] on span "Select an answer" at bounding box center [417, 123] width 45 height 8
click at [415, 142] on div "Yes" at bounding box center [429, 140] width 92 height 12
click at [422, 224] on span "Select an answer" at bounding box center [417, 227] width 45 height 8
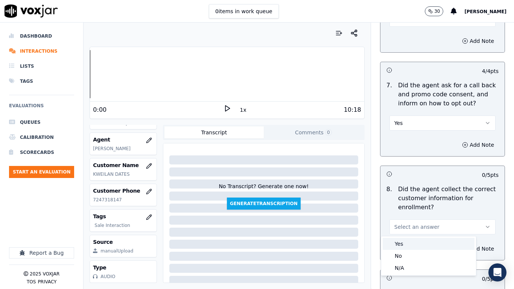
click at [422, 228] on div "Yes" at bounding box center [429, 244] width 92 height 12
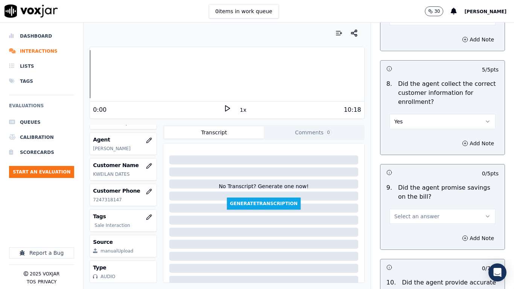
scroll to position [904, 0]
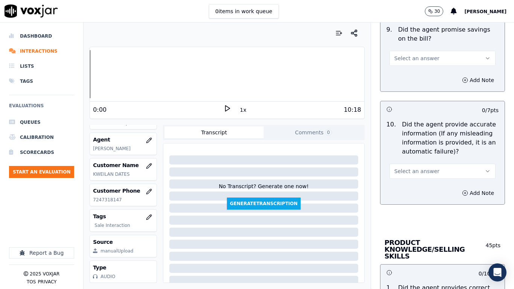
click at [410, 54] on button "Select an answer" at bounding box center [443, 58] width 106 height 15
click at [410, 75] on div "Yes" at bounding box center [429, 75] width 92 height 12
click at [429, 172] on button "Select an answer" at bounding box center [443, 171] width 106 height 15
click at [429, 192] on div "Yes" at bounding box center [429, 188] width 92 height 12
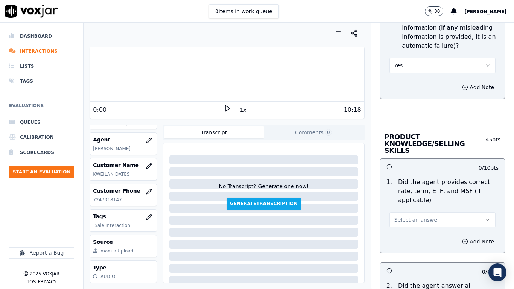
scroll to position [1167, 0]
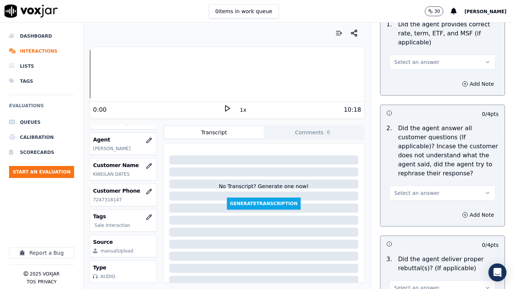
click at [408, 58] on span "Select an answer" at bounding box center [417, 62] width 45 height 8
click at [412, 71] on div "Yes" at bounding box center [429, 72] width 92 height 12
click at [420, 189] on span "Select an answer" at bounding box center [417, 193] width 45 height 8
click at [423, 202] on div "Yes" at bounding box center [429, 203] width 92 height 12
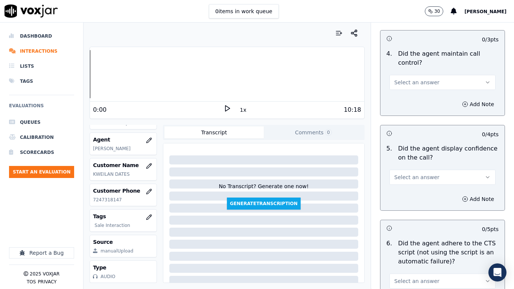
scroll to position [1468, 0]
click at [416, 78] on span "Select an answer" at bounding box center [417, 82] width 45 height 8
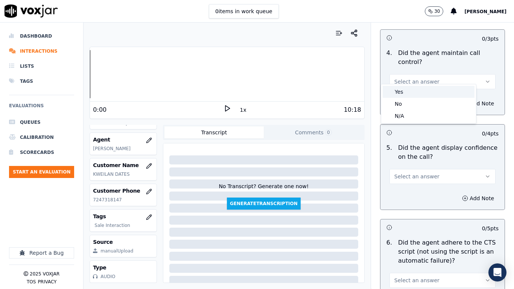
click at [415, 92] on div "Yes" at bounding box center [429, 92] width 92 height 12
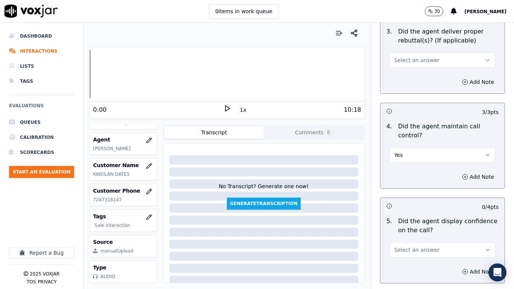
scroll to position [1393, 0]
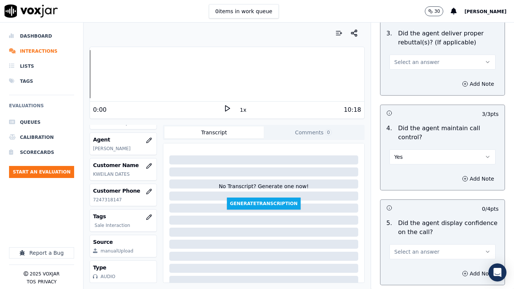
click at [418, 58] on span "Select an answer" at bounding box center [417, 62] width 45 height 8
click at [417, 68] on div "Yes" at bounding box center [429, 72] width 92 height 12
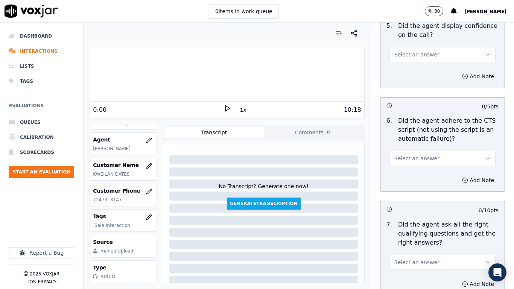
scroll to position [1619, 0]
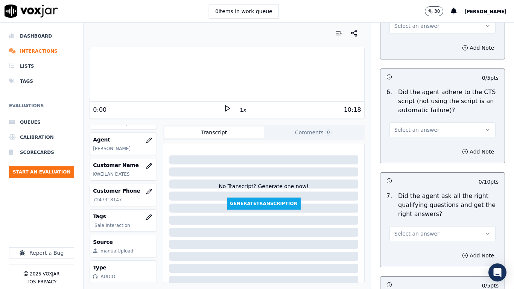
click at [413, 22] on div "0 items in work queue 30 [PERSON_NAME]" at bounding box center [257, 11] width 514 height 23
click at [406, 23] on button "Select an answer" at bounding box center [443, 25] width 106 height 15
click at [406, 36] on div "Yes" at bounding box center [429, 36] width 92 height 12
click at [405, 126] on span "Select an answer" at bounding box center [417, 130] width 45 height 8
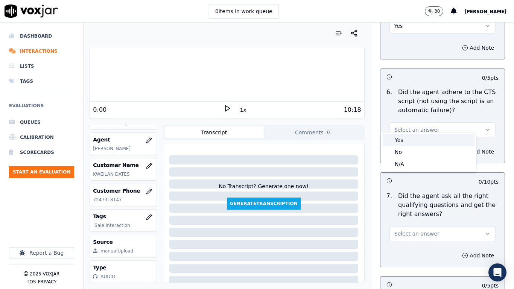
click at [407, 136] on div "Yes" at bounding box center [429, 140] width 92 height 12
click at [415, 228] on span "Select an answer" at bounding box center [417, 234] width 45 height 8
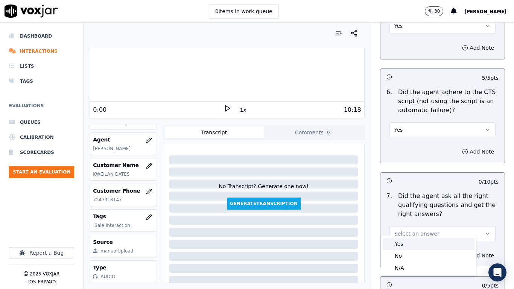
click at [410, 228] on div "Yes" at bounding box center [429, 244] width 92 height 12
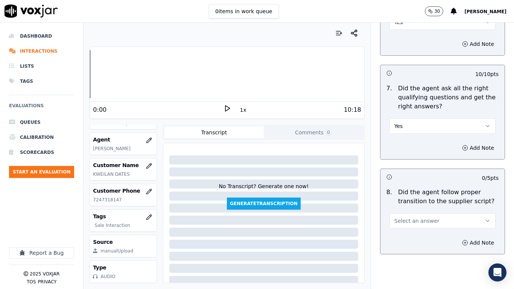
scroll to position [1920, 0]
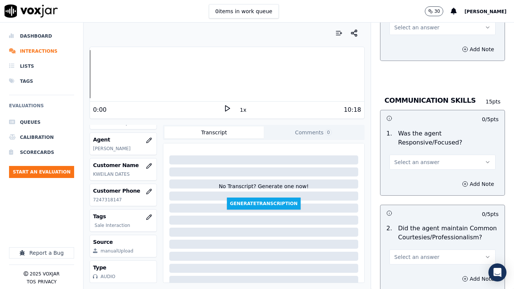
click at [400, 24] on span "Select an answer" at bounding box center [417, 28] width 45 height 8
click at [404, 41] on div "Yes" at bounding box center [429, 38] width 92 height 12
click at [408, 159] on span "Select an answer" at bounding box center [417, 163] width 45 height 8
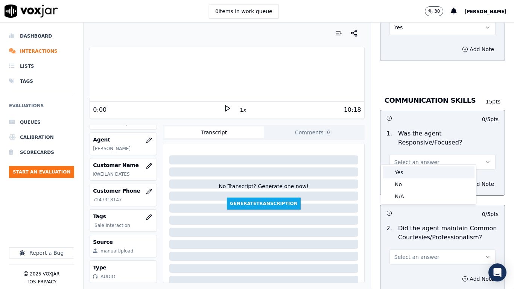
click at [406, 171] on div "Yes" at bounding box center [429, 172] width 92 height 12
click at [409, 228] on span "Select an answer" at bounding box center [417, 257] width 45 height 8
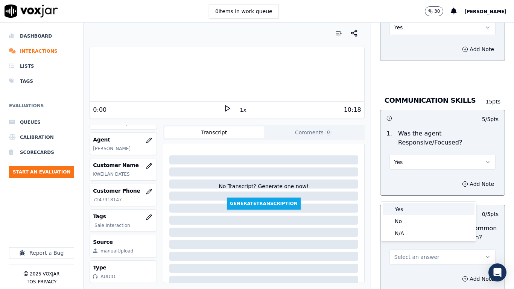
click at [404, 207] on div "Yes" at bounding box center [429, 209] width 92 height 12
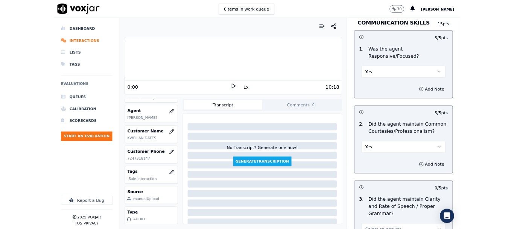
scroll to position [2083, 0]
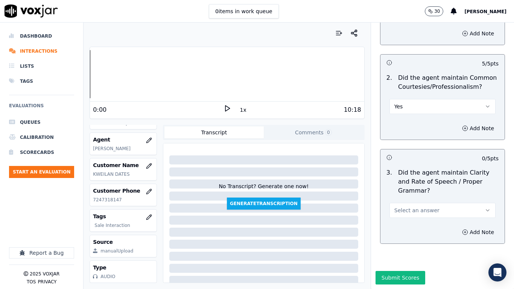
click at [400, 207] on span "Select an answer" at bounding box center [417, 211] width 45 height 8
click at [401, 202] on div "Yes No N/A" at bounding box center [428, 220] width 95 height 39
click at [395, 208] on div "Yes" at bounding box center [429, 208] width 92 height 12
click at [401, 228] on button "Submit Scores" at bounding box center [401, 278] width 50 height 14
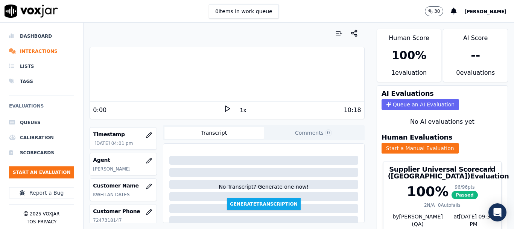
scroll to position [42, 0]
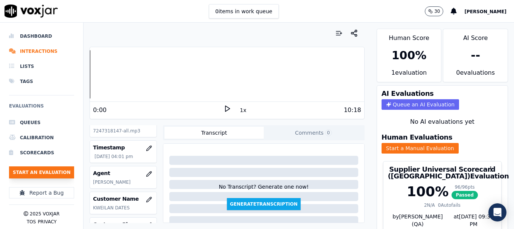
click at [49, 169] on button "Start an Evaluation" at bounding box center [41, 172] width 65 height 12
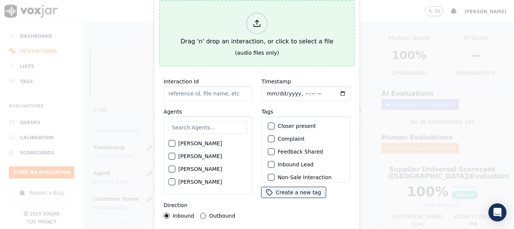
click at [213, 52] on button "Drag 'n' drop an interaction, or click to select a file (audio files only)" at bounding box center [257, 33] width 196 height 66
type input "20250916-163838_8143402734-all.mp3"
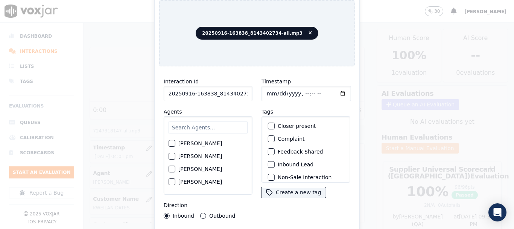
click at [197, 123] on input "text" at bounding box center [208, 127] width 79 height 13
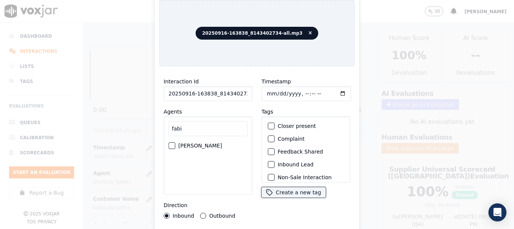
type input "fabi"
click at [188, 143] on label "[PERSON_NAME]" at bounding box center [200, 145] width 44 height 5
click at [175, 142] on button "[PERSON_NAME]" at bounding box center [172, 145] width 7 height 7
click at [267, 91] on input "Timestamp" at bounding box center [307, 93] width 90 height 15
type input "[DATE]T16:32"
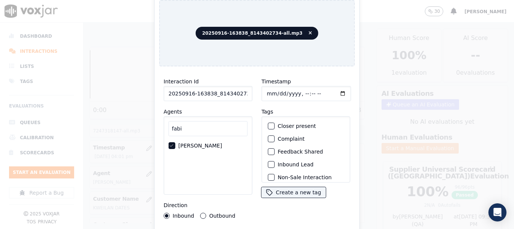
scroll to position [66, 0]
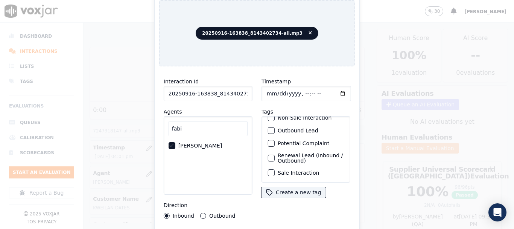
click at [281, 170] on label "Sale Interaction" at bounding box center [298, 172] width 41 height 5
click at [275, 169] on button "Sale Interaction" at bounding box center [271, 172] width 7 height 7
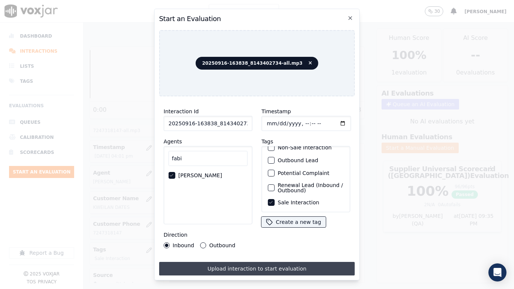
click at [291, 228] on button "Upload interaction to start evaluation" at bounding box center [257, 269] width 196 height 14
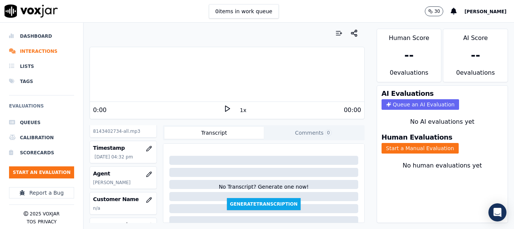
scroll to position [113, 0]
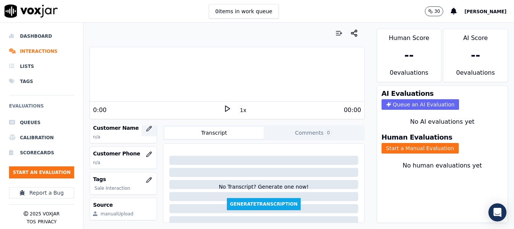
click at [146, 128] on icon "button" at bounding box center [148, 128] width 5 height 5
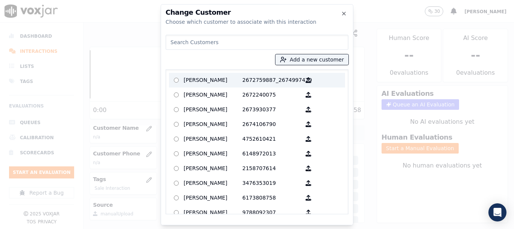
paste input "[PERSON_NAME]"
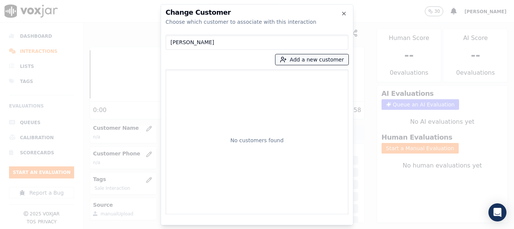
type input "[PERSON_NAME]"
click at [295, 58] on button "Add a new customer" at bounding box center [312, 59] width 73 height 11
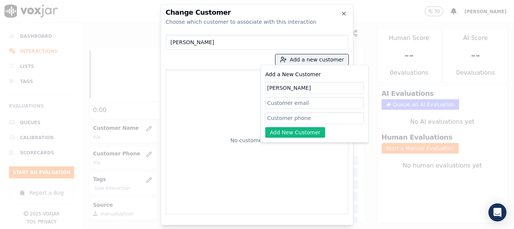
type input "[PERSON_NAME]"
click at [300, 112] on input "Add a New Customer" at bounding box center [314, 118] width 99 height 12
paste input "8143402734"
type input "8143402734"
click at [288, 130] on button "Add New Customer" at bounding box center [295, 132] width 60 height 11
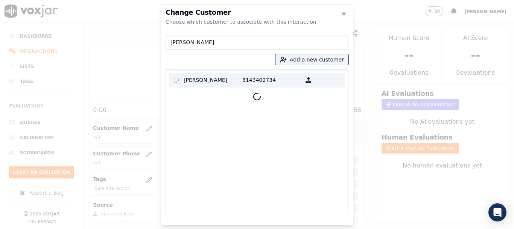
click at [208, 81] on p "[PERSON_NAME]" at bounding box center [213, 80] width 59 height 12
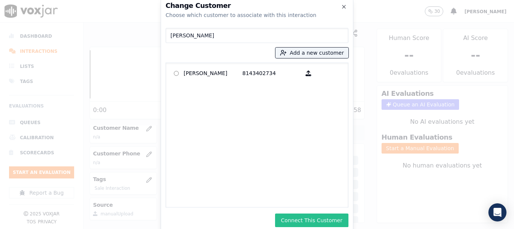
click at [308, 218] on button "Connect This Customer" at bounding box center [311, 220] width 73 height 14
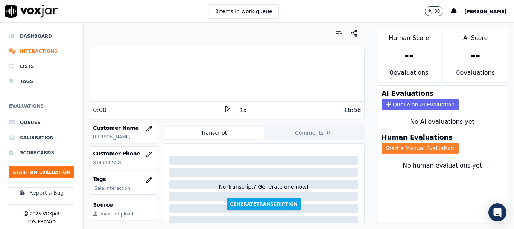
click at [424, 145] on button "Start a Manual Evaluation" at bounding box center [420, 148] width 77 height 11
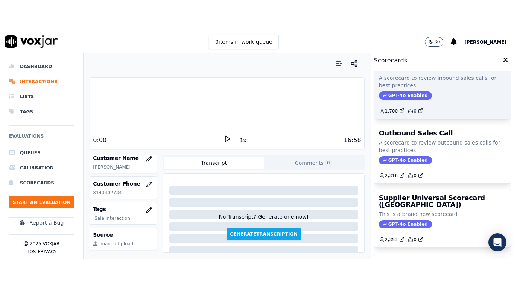
scroll to position [151, 0]
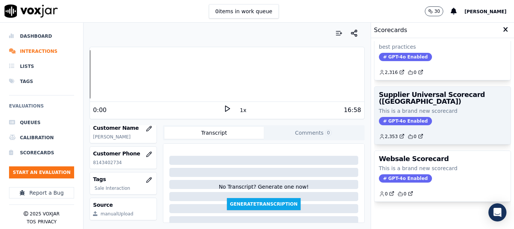
click at [418, 102] on div "Supplier Universal Scorecard ([GEOGRAPHIC_DATA]) This is a brand new scorecard …" at bounding box center [443, 115] width 136 height 57
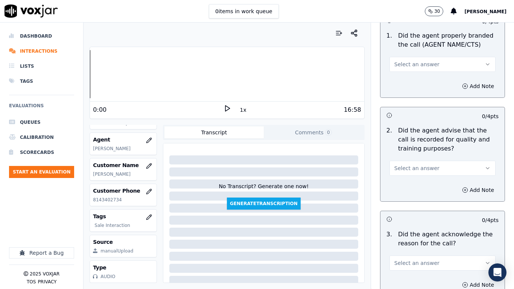
scroll to position [113, 0]
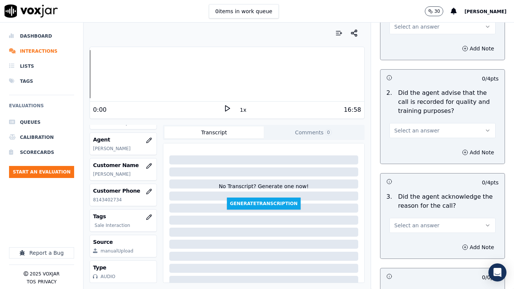
click at [418, 28] on span "Select an answer" at bounding box center [417, 27] width 45 height 8
click at [419, 44] on div "Yes" at bounding box center [429, 44] width 92 height 12
click at [420, 130] on span "Select an answer" at bounding box center [417, 131] width 45 height 8
click at [418, 147] on div "Yes" at bounding box center [429, 148] width 92 height 12
click at [407, 221] on button "Select an answer" at bounding box center [443, 225] width 106 height 15
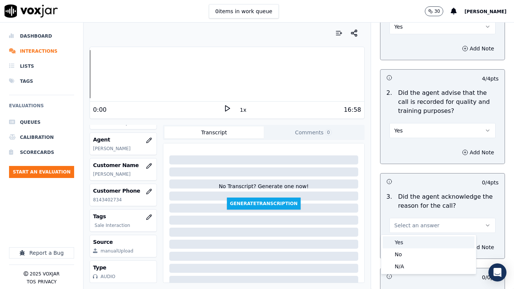
click at [407, 228] on div "Yes" at bounding box center [429, 242] width 92 height 12
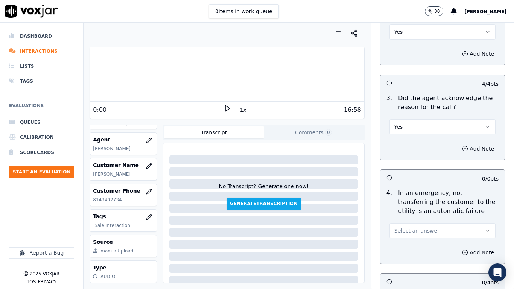
scroll to position [301, 0]
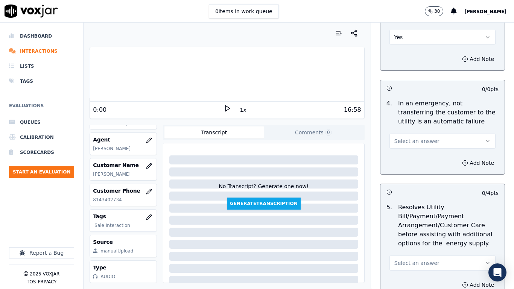
click at [414, 144] on span "Select an answer" at bounding box center [417, 141] width 45 height 8
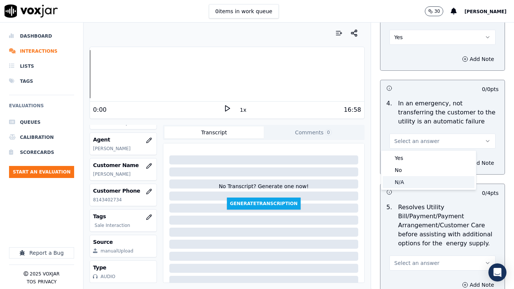
click at [408, 183] on div "N/A" at bounding box center [429, 182] width 92 height 12
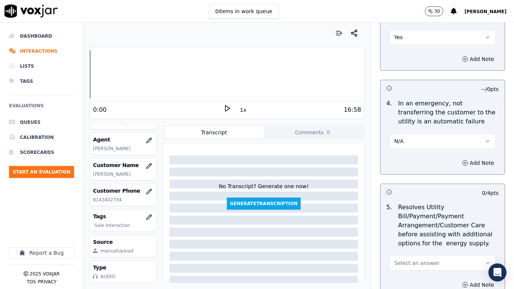
click at [421, 228] on span "Select an answer" at bounding box center [417, 263] width 45 height 8
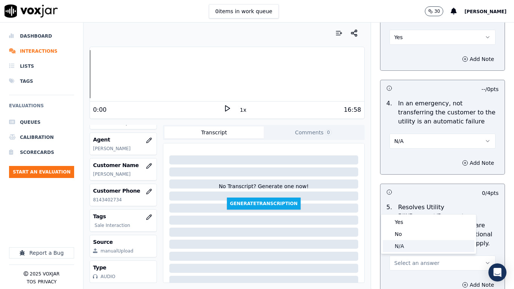
click at [408, 228] on div "N/A" at bounding box center [429, 246] width 92 height 12
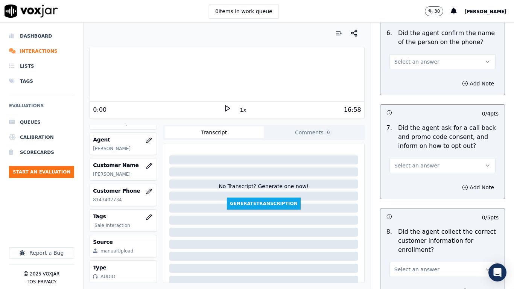
scroll to position [602, 0]
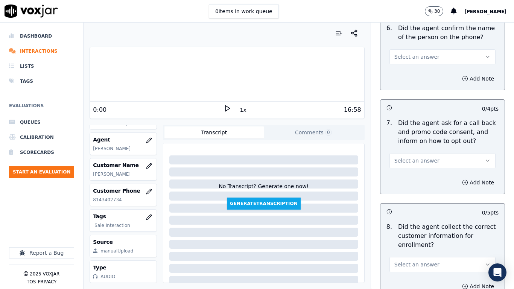
click at [401, 56] on span "Select an answer" at bounding box center [417, 57] width 45 height 8
click at [405, 70] on div "Yes" at bounding box center [429, 74] width 92 height 12
click at [413, 160] on span "Select an answer" at bounding box center [417, 161] width 45 height 8
click at [413, 177] on div "Yes" at bounding box center [429, 178] width 92 height 12
drag, startPoint x: 413, startPoint y: 262, endPoint x: 410, endPoint y: 280, distance: 18.6
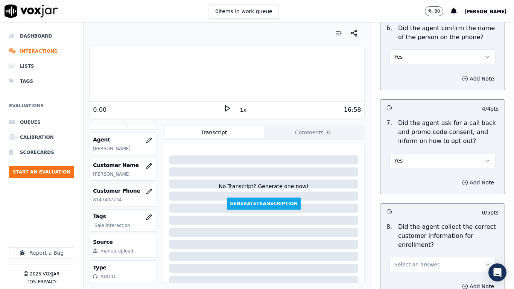
click at [413, 228] on span "Select an answer" at bounding box center [417, 265] width 45 height 8
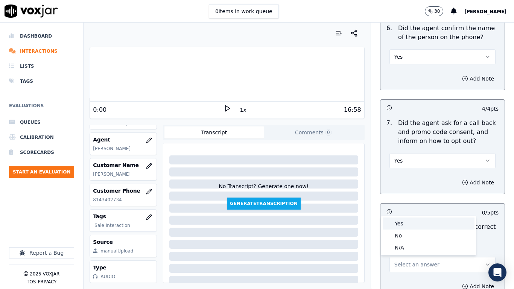
click at [404, 223] on div "Yes" at bounding box center [429, 224] width 92 height 12
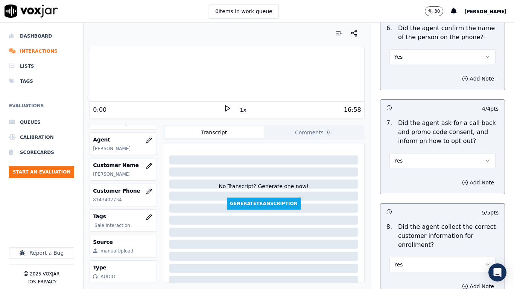
scroll to position [904, 0]
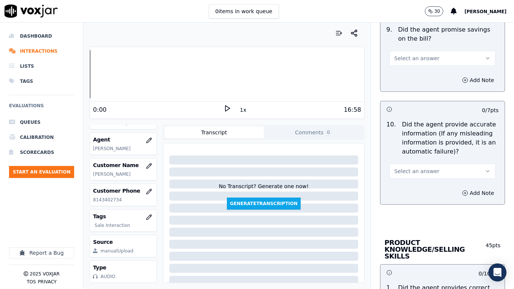
click at [409, 61] on span "Select an answer" at bounding box center [417, 59] width 45 height 8
click at [409, 76] on div "Yes" at bounding box center [429, 75] width 92 height 12
click at [416, 171] on span "Select an answer" at bounding box center [417, 172] width 45 height 8
click at [414, 187] on div "Yes" at bounding box center [429, 188] width 92 height 12
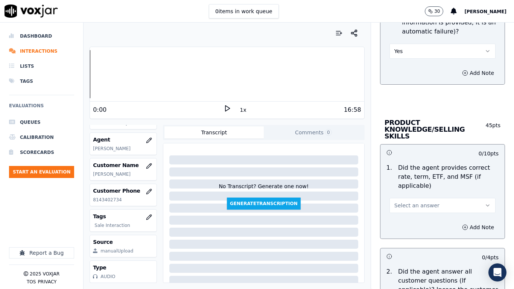
scroll to position [1130, 0]
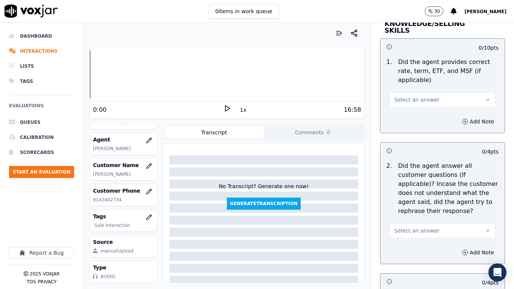
click at [416, 96] on span "Select an answer" at bounding box center [417, 100] width 45 height 8
click at [416, 113] on div "Yes" at bounding box center [429, 110] width 92 height 12
click at [410, 227] on span "Select an answer" at bounding box center [417, 231] width 45 height 8
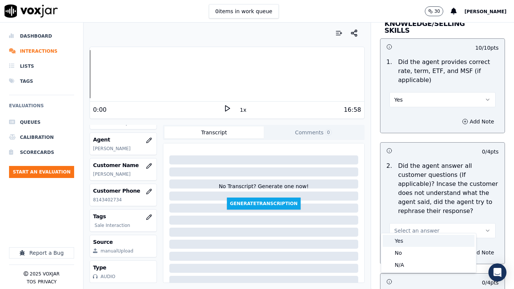
click at [403, 228] on div "Yes" at bounding box center [429, 241] width 92 height 12
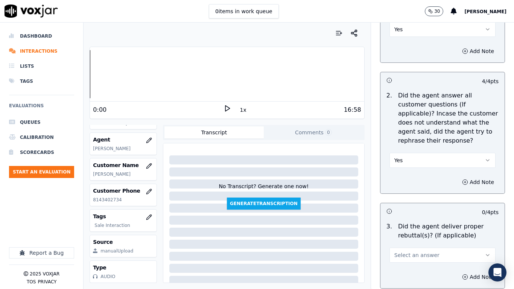
scroll to position [1318, 0]
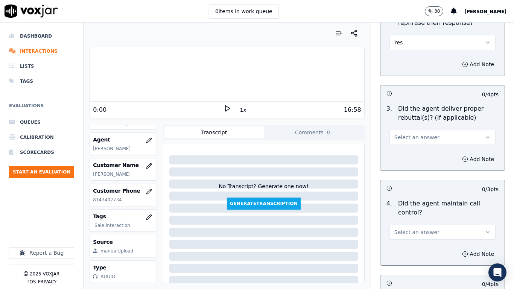
click at [401, 134] on span "Select an answer" at bounding box center [417, 138] width 45 height 8
click at [401, 148] on div "Yes" at bounding box center [429, 148] width 92 height 12
click at [413, 228] on span "Select an answer" at bounding box center [417, 233] width 45 height 8
click at [413, 228] on div "Yes" at bounding box center [429, 242] width 92 height 12
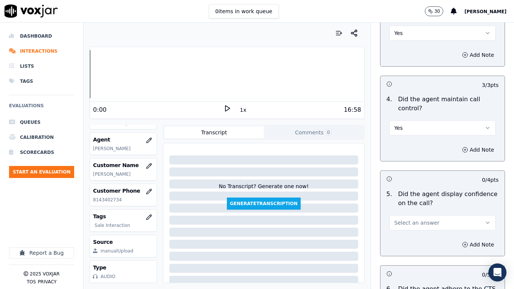
scroll to position [1581, 0]
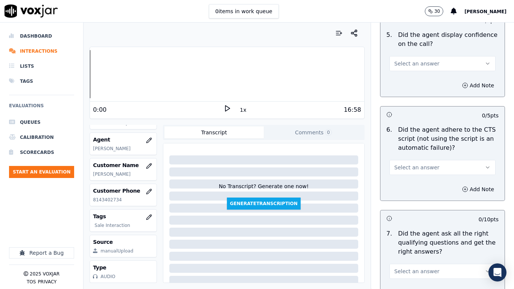
click at [410, 60] on span "Select an answer" at bounding box center [417, 64] width 45 height 8
click at [414, 80] on div "No" at bounding box center [429, 86] width 92 height 12
click at [407, 59] on button "No" at bounding box center [443, 63] width 106 height 15
click at [409, 73] on div "Yes" at bounding box center [429, 74] width 92 height 12
click at [417, 164] on span "Select an answer" at bounding box center [417, 168] width 45 height 8
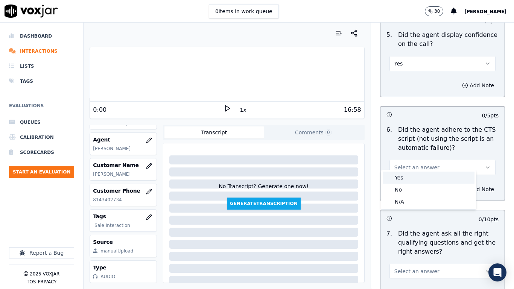
click at [416, 175] on div "Yes" at bounding box center [429, 178] width 92 height 12
click at [406, 228] on span "Select an answer" at bounding box center [417, 272] width 45 height 8
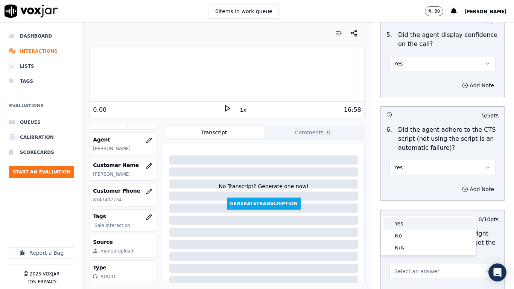
click at [403, 223] on div "Yes" at bounding box center [429, 224] width 92 height 12
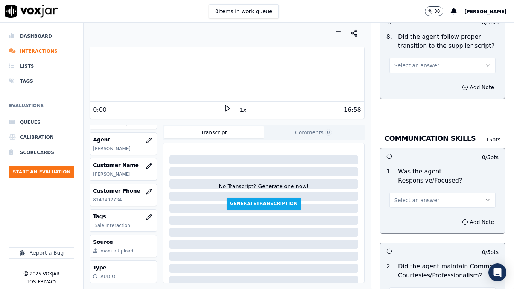
scroll to position [1883, 0]
click at [409, 58] on button "Select an answer" at bounding box center [443, 65] width 106 height 15
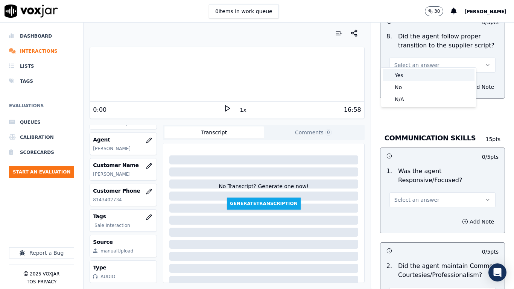
click at [409, 74] on div "Yes" at bounding box center [429, 75] width 92 height 12
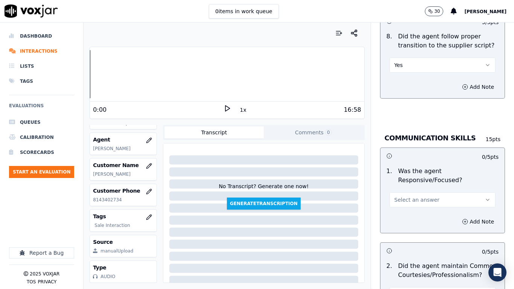
click at [411, 196] on span "Select an answer" at bounding box center [417, 200] width 45 height 8
click at [416, 207] on div "Yes" at bounding box center [429, 210] width 92 height 12
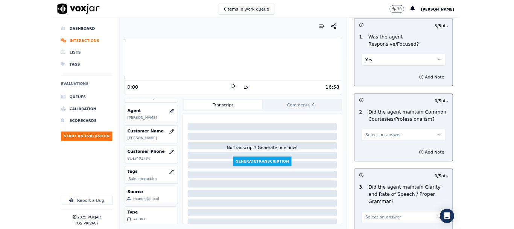
scroll to position [2083, 0]
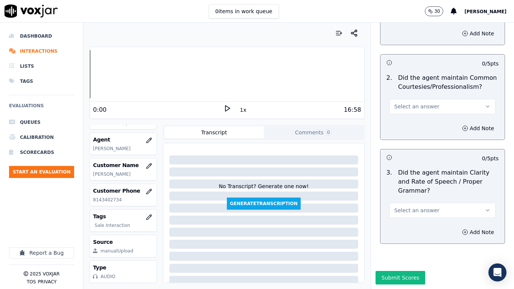
click at [408, 103] on span "Select an answer" at bounding box center [417, 107] width 45 height 8
click at [418, 108] on div "Yes" at bounding box center [429, 104] width 92 height 12
click at [402, 207] on span "Select an answer" at bounding box center [417, 211] width 45 height 8
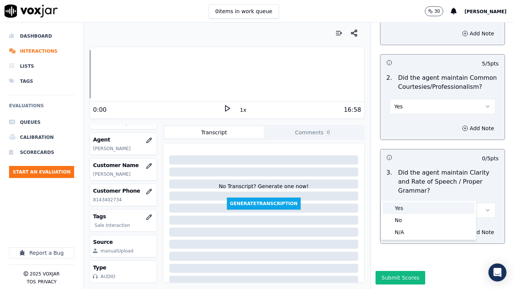
click at [396, 208] on div "Yes" at bounding box center [429, 208] width 92 height 12
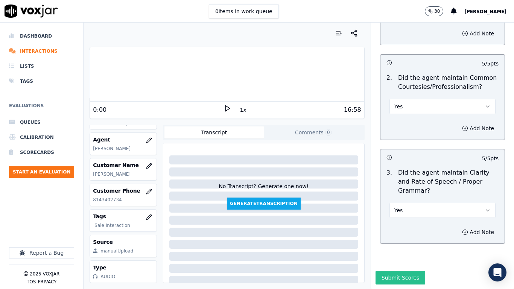
click at [386, 228] on button "Submit Scores" at bounding box center [401, 278] width 50 height 14
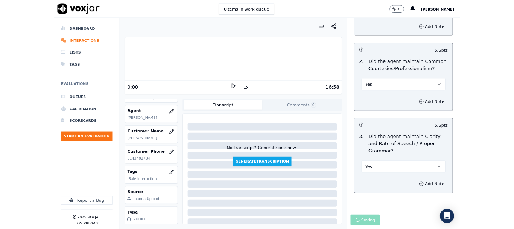
scroll to position [113, 0]
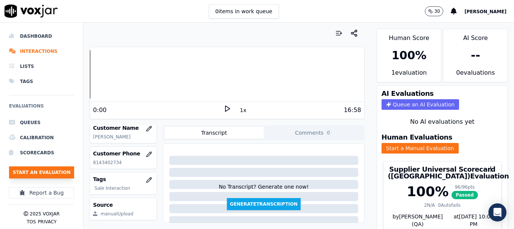
click at [52, 168] on button "Start an Evaluation" at bounding box center [41, 172] width 65 height 12
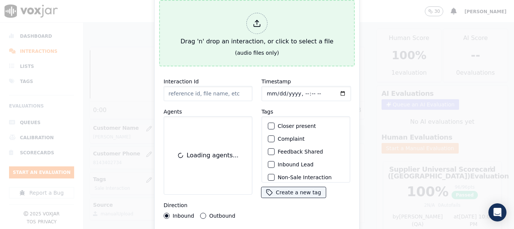
click at [203, 27] on div "Drag 'n' drop an interaction, or click to select a file" at bounding box center [257, 29] width 159 height 39
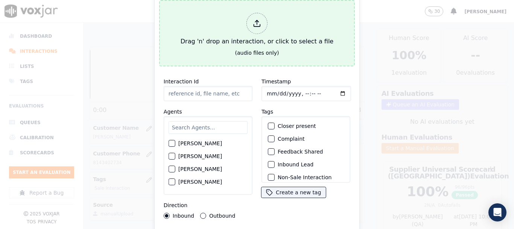
type input "20250916-121641_2679026265-all.mp3"
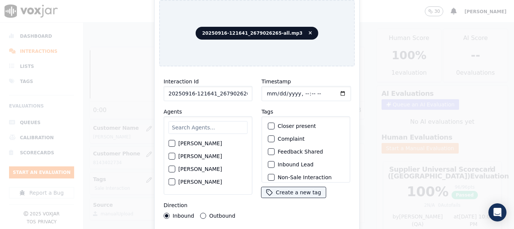
click at [190, 129] on input "text" at bounding box center [208, 127] width 79 height 13
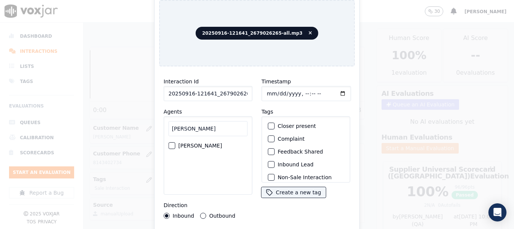
type input "[PERSON_NAME]"
click at [217, 143] on label "[PERSON_NAME]" at bounding box center [200, 145] width 44 height 5
click at [175, 142] on button "[PERSON_NAME]" at bounding box center [172, 145] width 7 height 7
click at [265, 90] on input "Timestamp" at bounding box center [307, 93] width 90 height 15
type input "[DATE]T16:37"
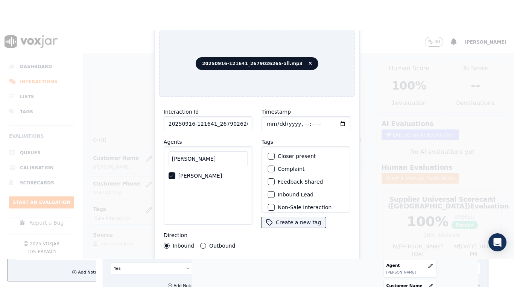
scroll to position [66, 0]
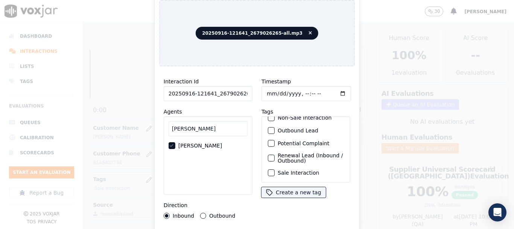
click at [294, 170] on label "Sale Interaction" at bounding box center [298, 172] width 41 height 5
click at [275, 169] on button "Sale Interaction" at bounding box center [271, 172] width 7 height 7
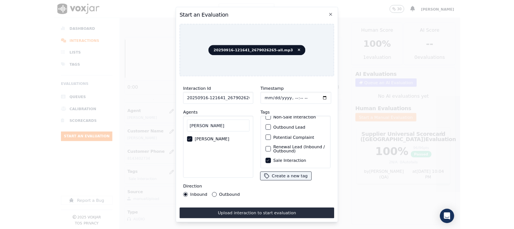
scroll to position [95, 0]
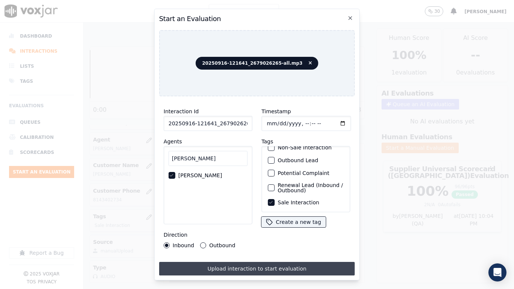
click at [301, 228] on button "Upload interaction to start evaluation" at bounding box center [257, 269] width 196 height 14
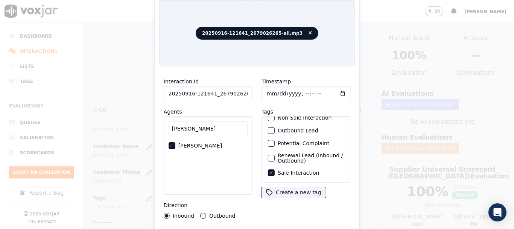
scroll to position [113, 0]
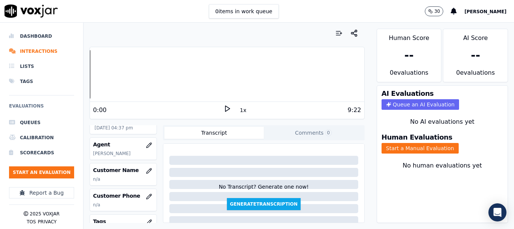
scroll to position [75, 0]
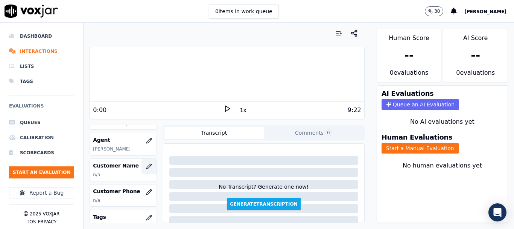
click at [146, 167] on icon "button" at bounding box center [148, 165] width 5 height 5
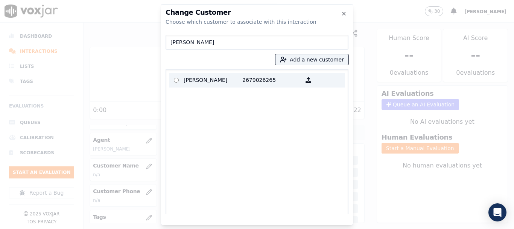
type input "[PERSON_NAME]"
click at [192, 78] on p "[PERSON_NAME]" at bounding box center [213, 80] width 59 height 12
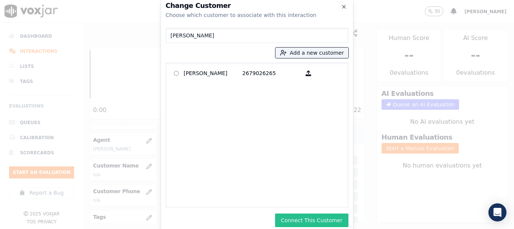
click at [311, 219] on button "Connect This Customer" at bounding box center [311, 220] width 73 height 14
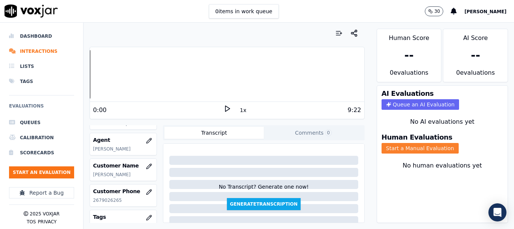
click at [404, 150] on button "Start a Manual Evaluation" at bounding box center [420, 148] width 77 height 11
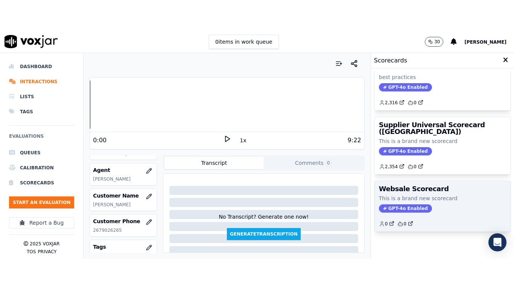
scroll to position [167, 0]
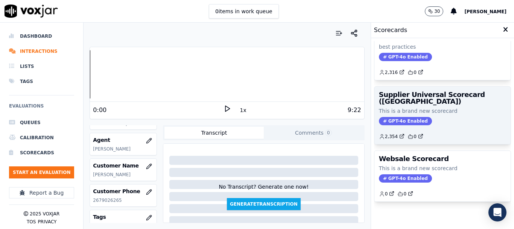
click at [421, 117] on div "GPT-4o Enabled" at bounding box center [442, 121] width 127 height 8
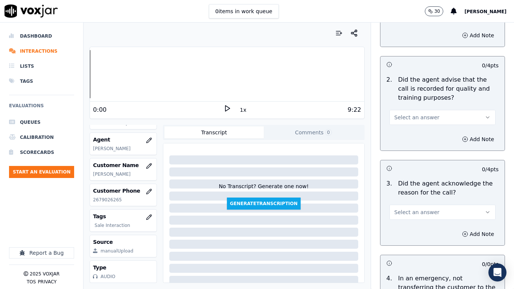
scroll to position [113, 0]
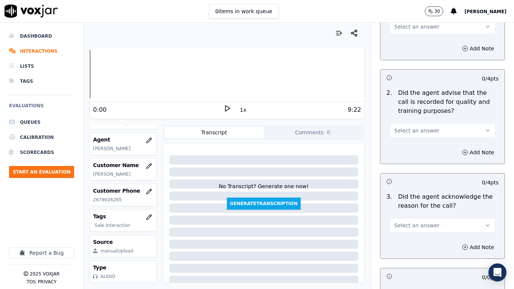
click at [412, 27] on span "Select an answer" at bounding box center [417, 27] width 45 height 8
click at [415, 42] on div "Yes" at bounding box center [429, 44] width 92 height 12
click at [421, 134] on button "Select an answer" at bounding box center [443, 130] width 106 height 15
click at [419, 144] on div "Yes" at bounding box center [429, 148] width 92 height 12
click at [425, 225] on button "Select an answer" at bounding box center [443, 225] width 106 height 15
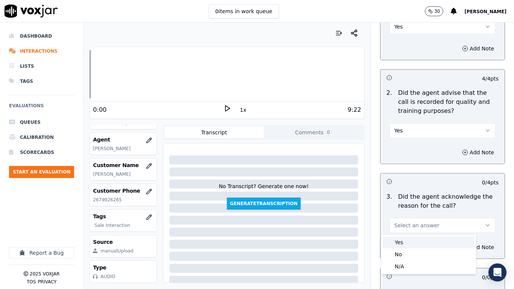
click at [421, 228] on div "Yes" at bounding box center [429, 242] width 92 height 12
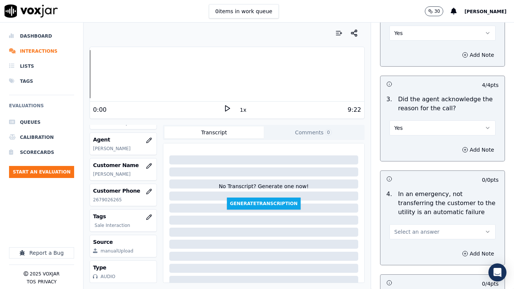
scroll to position [301, 0]
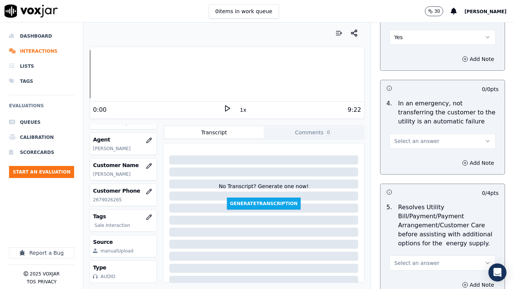
click at [417, 142] on span "Select an answer" at bounding box center [417, 141] width 45 height 8
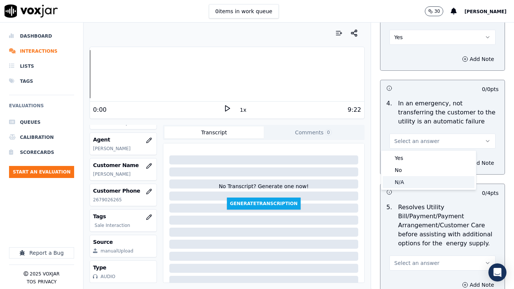
click at [414, 178] on div "N/A" at bounding box center [429, 182] width 92 height 12
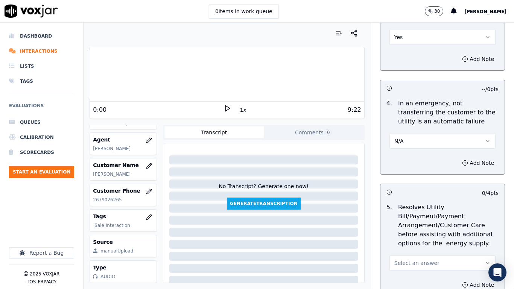
click at [415, 228] on span "Select an answer" at bounding box center [417, 263] width 45 height 8
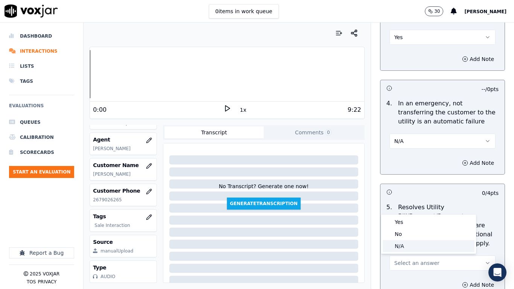
click at [399, 228] on div "N/A" at bounding box center [429, 246] width 92 height 12
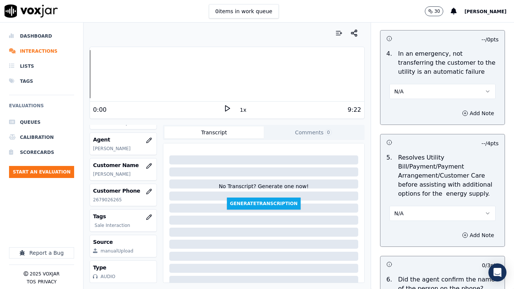
scroll to position [602, 0]
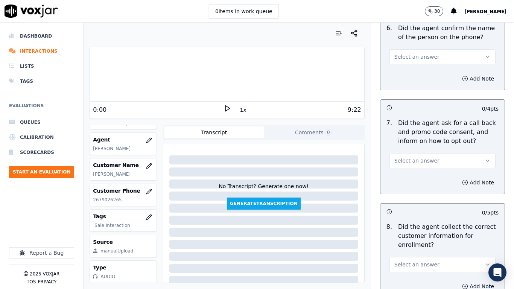
click at [404, 57] on span "Select an answer" at bounding box center [417, 57] width 45 height 8
click at [406, 68] on div "Yes" at bounding box center [429, 74] width 92 height 12
click at [416, 159] on span "Select an answer" at bounding box center [417, 161] width 45 height 8
click at [417, 178] on div "Yes" at bounding box center [429, 178] width 92 height 12
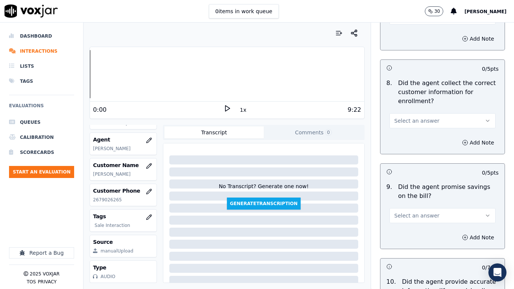
scroll to position [753, 0]
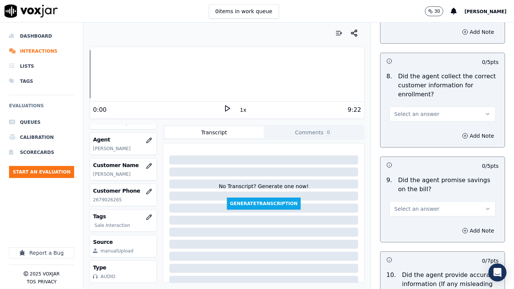
click at [408, 114] on span "Select an answer" at bounding box center [417, 114] width 45 height 8
click at [409, 133] on div "Yes" at bounding box center [429, 131] width 92 height 12
click at [406, 208] on span "Select an answer" at bounding box center [417, 209] width 45 height 8
click at [410, 227] on div "Yes" at bounding box center [429, 226] width 92 height 12
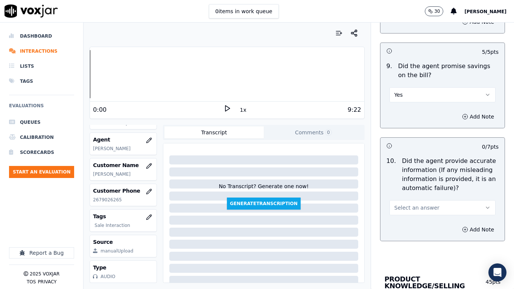
scroll to position [1054, 0]
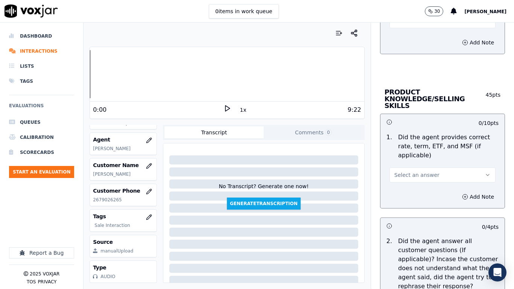
click at [403, 26] on button "Select an answer" at bounding box center [443, 20] width 106 height 15
click at [403, 37] on div "Yes" at bounding box center [429, 38] width 92 height 12
click at [422, 171] on span "Select an answer" at bounding box center [417, 175] width 45 height 8
drag, startPoint x: 414, startPoint y: 188, endPoint x: 428, endPoint y: 216, distance: 31.5
click at [414, 187] on div "Yes" at bounding box center [429, 185] width 92 height 12
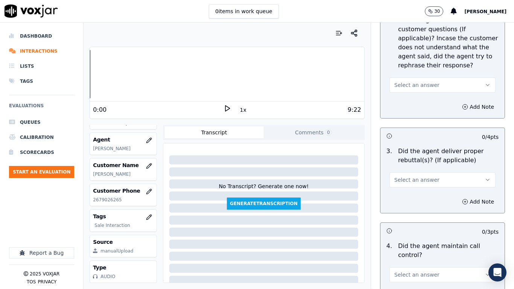
scroll to position [1280, 0]
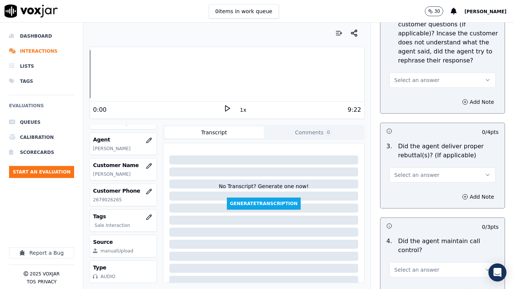
click at [409, 76] on span "Select an answer" at bounding box center [417, 80] width 45 height 8
click at [410, 89] on div "Yes" at bounding box center [429, 90] width 92 height 12
click at [434, 168] on button "Select an answer" at bounding box center [443, 175] width 106 height 15
click at [428, 188] on div "Yes" at bounding box center [429, 185] width 92 height 12
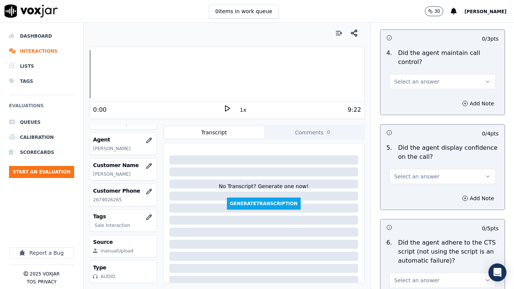
click at [403, 74] on button "Select an answer" at bounding box center [443, 81] width 106 height 15
click at [406, 90] on div "Yes" at bounding box center [429, 92] width 92 height 12
click at [425, 172] on button "Select an answer" at bounding box center [443, 176] width 106 height 15
click at [425, 189] on div "Yes" at bounding box center [429, 187] width 92 height 12
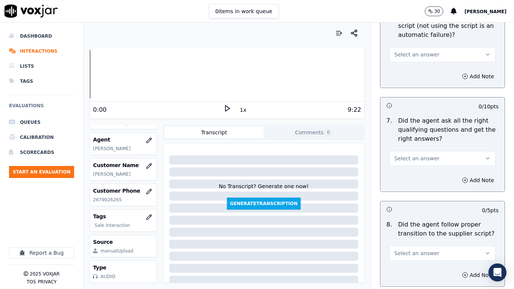
drag, startPoint x: 422, startPoint y: 46, endPoint x: 421, endPoint y: 53, distance: 7.6
click at [422, 51] on span "Select an answer" at bounding box center [417, 55] width 45 height 8
drag, startPoint x: 421, startPoint y: 59, endPoint x: 445, endPoint y: 133, distance: 78.0
click at [421, 59] on div "Yes" at bounding box center [429, 65] width 92 height 12
click at [436, 152] on button "Select an answer" at bounding box center [443, 158] width 106 height 15
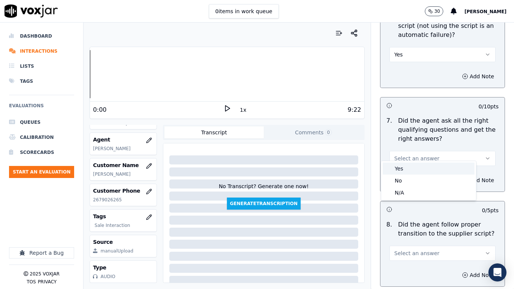
click at [428, 170] on div "Yes" at bounding box center [429, 169] width 92 height 12
click at [419, 228] on span "Select an answer" at bounding box center [417, 254] width 45 height 8
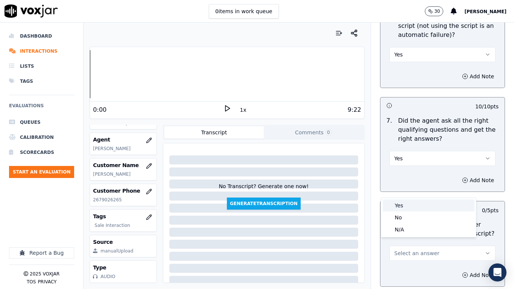
click at [408, 201] on div "Yes" at bounding box center [429, 206] width 92 height 12
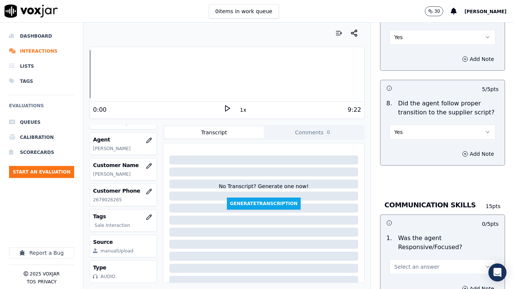
scroll to position [1996, 0]
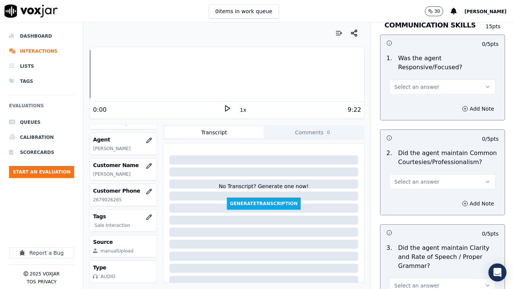
click at [426, 79] on button "Select an answer" at bounding box center [443, 86] width 106 height 15
click at [428, 97] on div "Yes" at bounding box center [429, 97] width 92 height 12
click at [425, 174] on button "Select an answer" at bounding box center [443, 181] width 106 height 15
click at [423, 193] on div "Yes" at bounding box center [429, 192] width 92 height 12
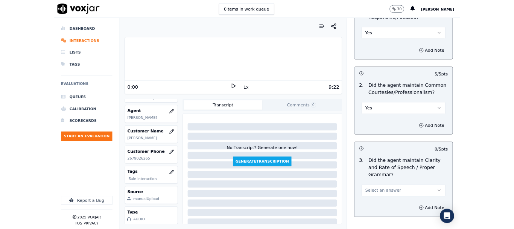
scroll to position [2083, 0]
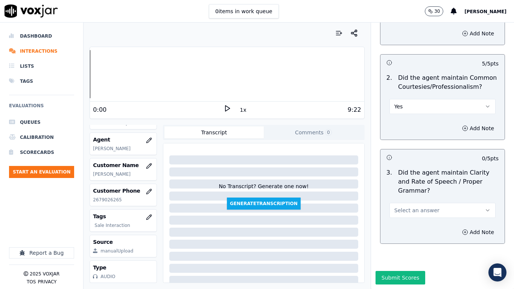
click at [419, 207] on span "Select an answer" at bounding box center [417, 211] width 45 height 8
click at [410, 208] on div "Yes" at bounding box center [429, 208] width 92 height 12
click at [396, 228] on button "Submit Scores" at bounding box center [401, 278] width 50 height 14
